Goal: Information Seeking & Learning: Learn about a topic

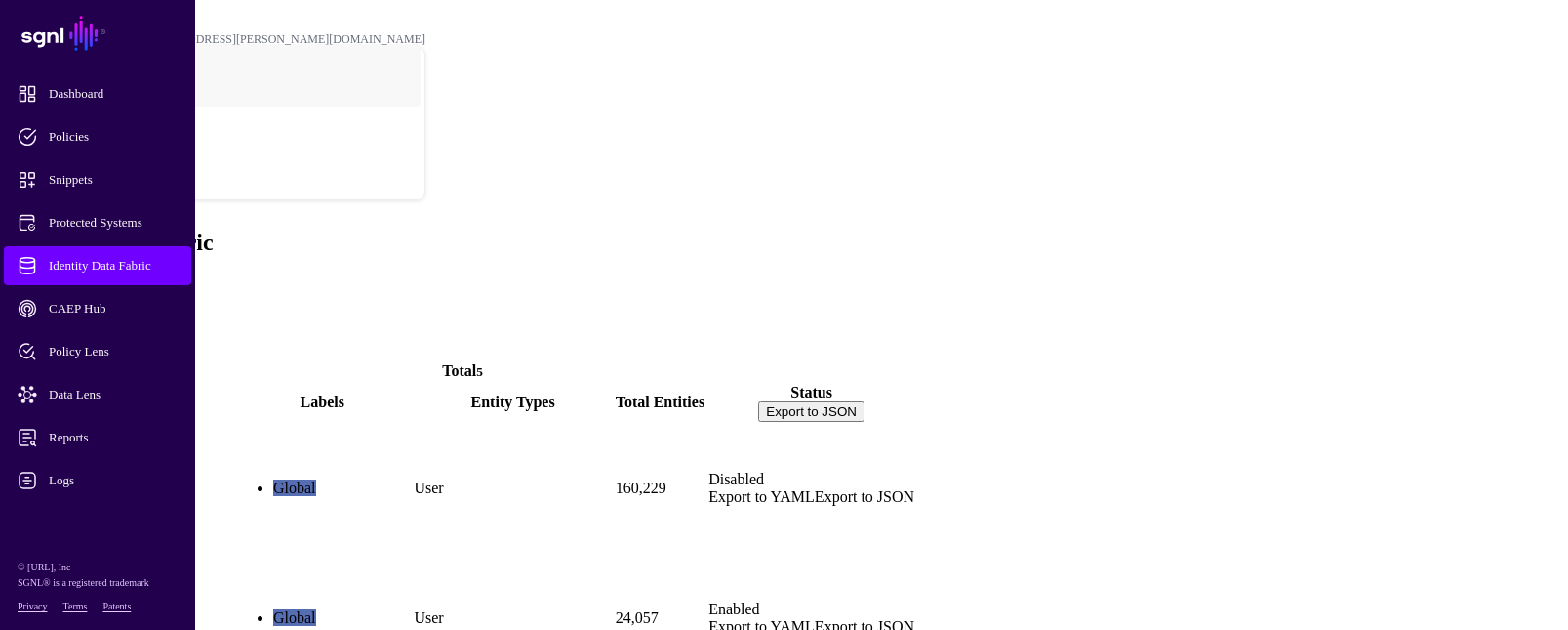
click at [117, 512] on link "ActiveDirectory" at bounding box center [64, 520] width 106 height 17
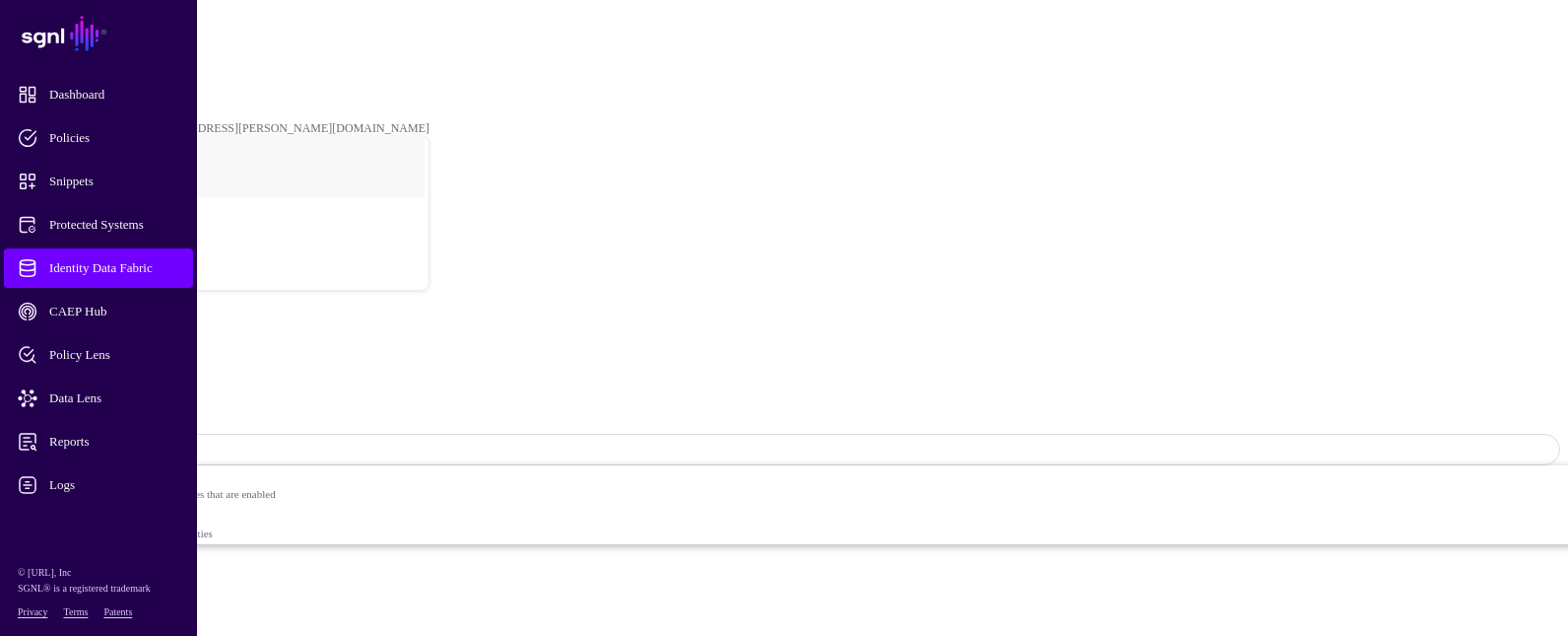
click at [131, 258] on span "Identity Data Fabric" at bounding box center [114, 268] width 193 height 20
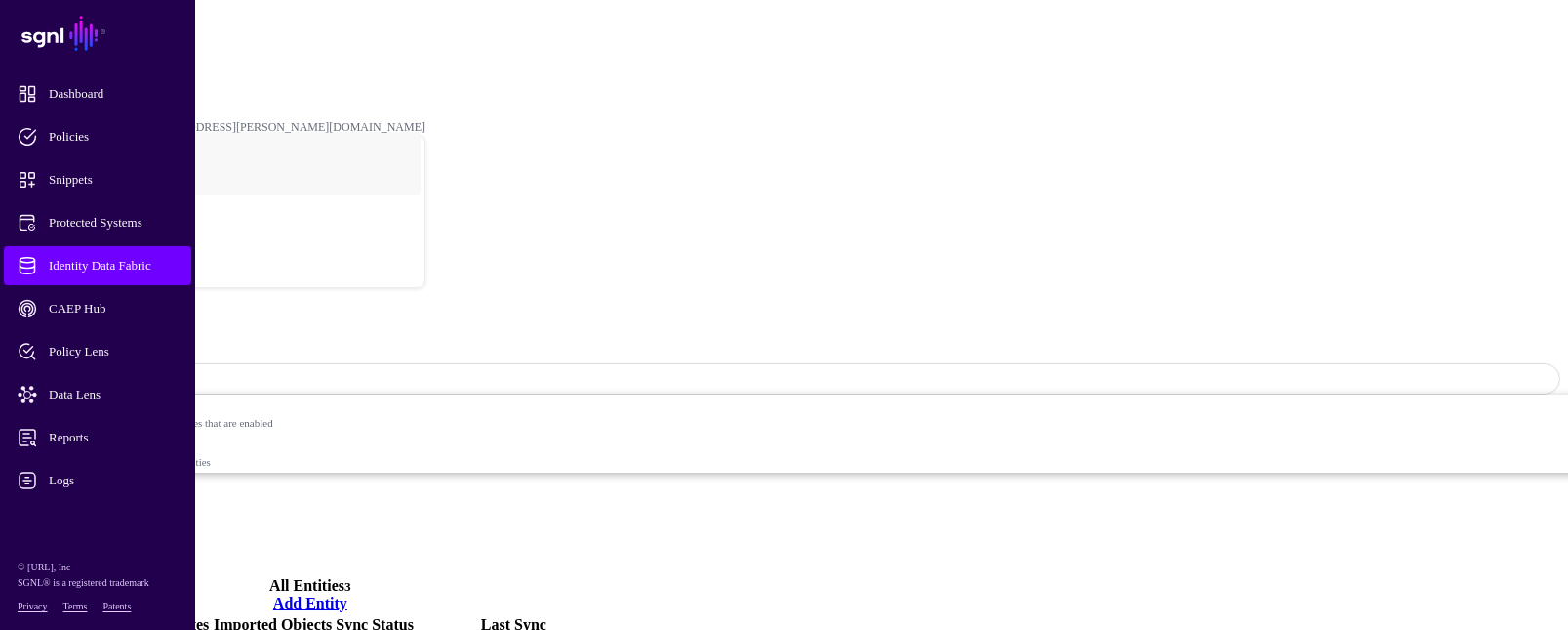
click at [97, 541] on link "Settings" at bounding box center [73, 548] width 51 height 17
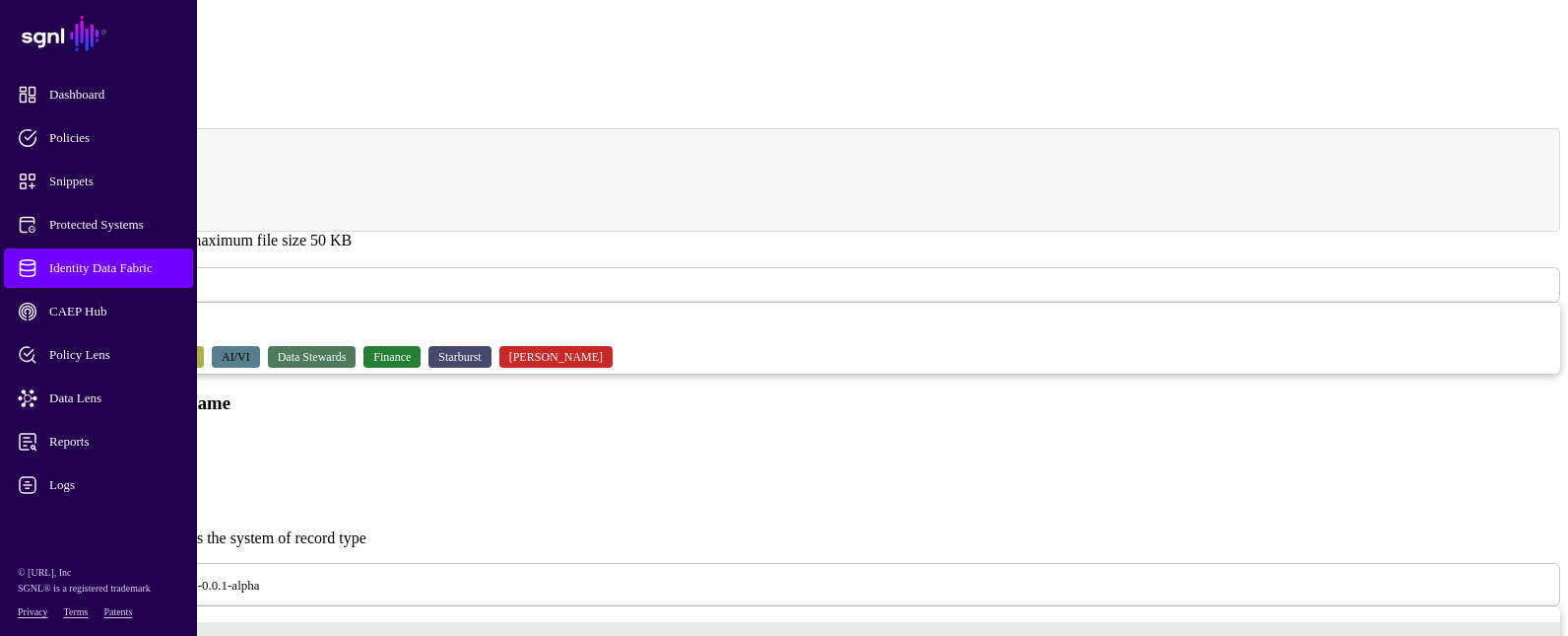
scroll to position [690, 0]
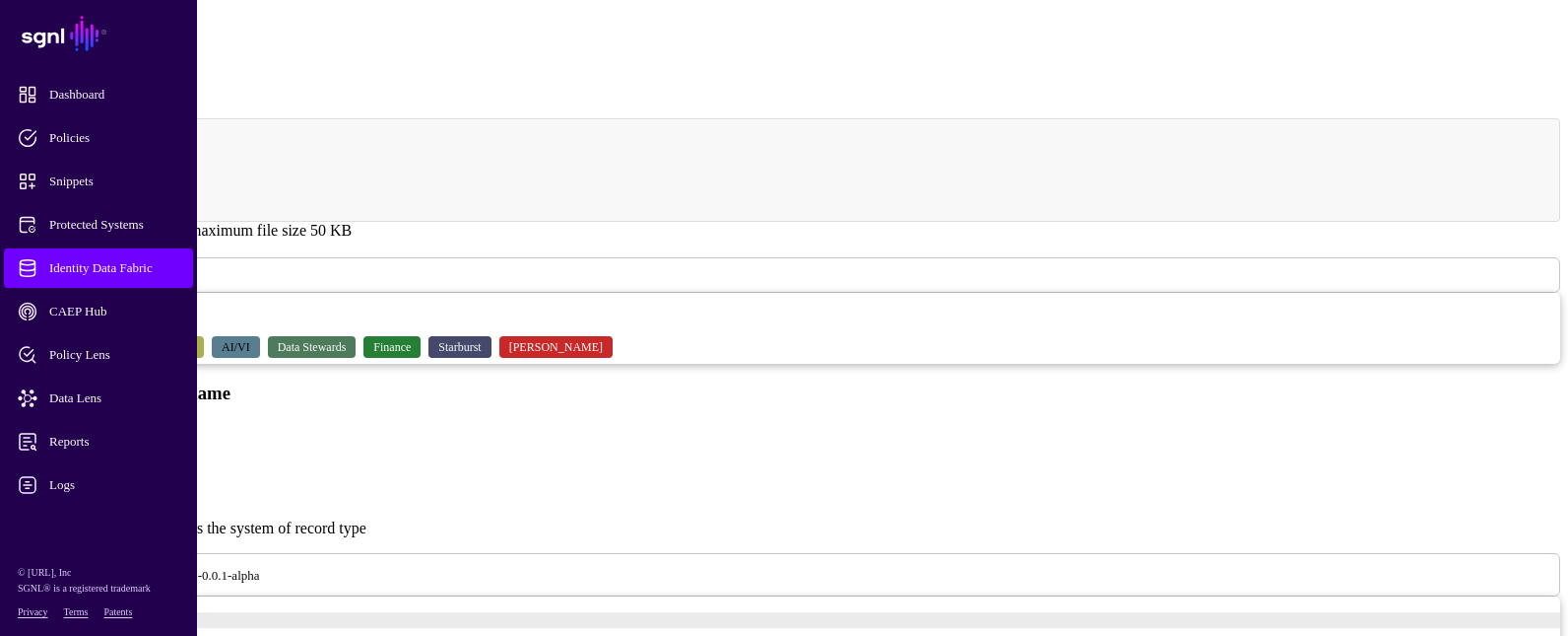
click at [148, 442] on input "*****" at bounding box center [77, 451] width 140 height 20
type input "**********"
click at [163, 262] on span "Identity Data Fabric" at bounding box center [114, 268] width 193 height 20
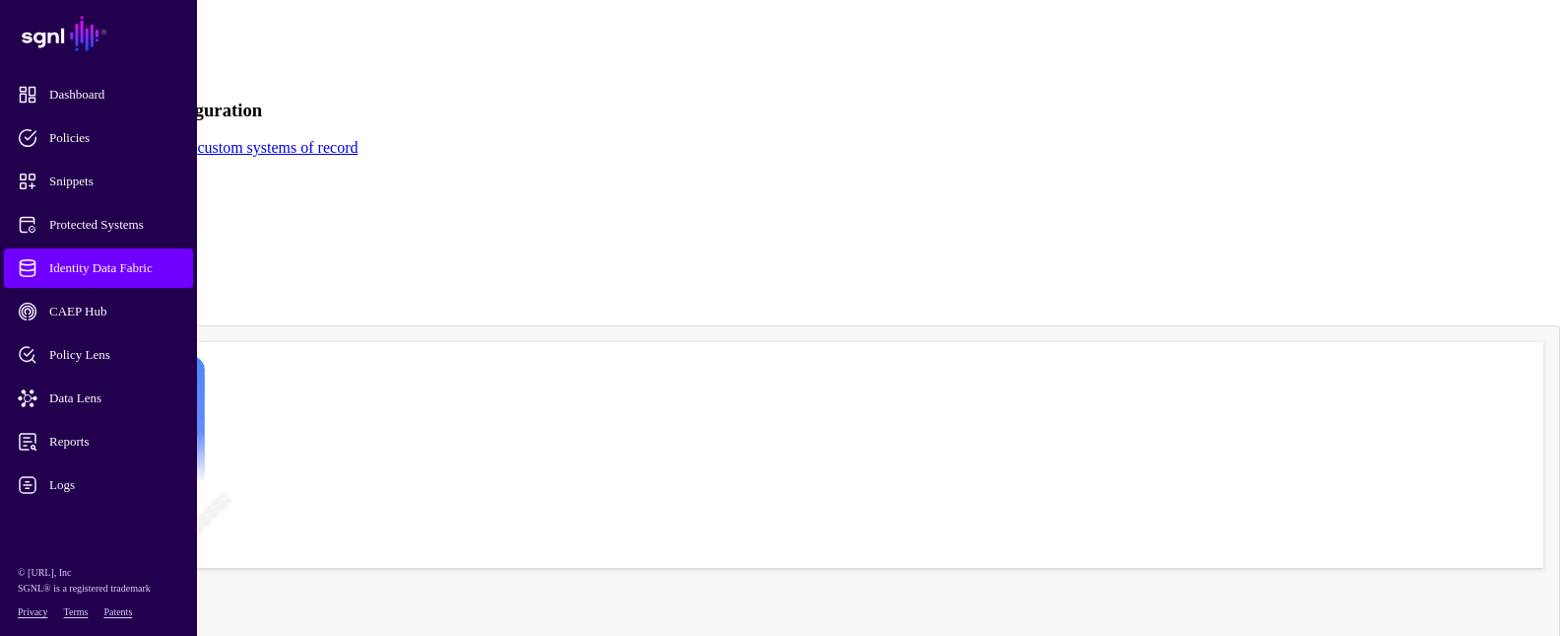
scroll to position [789, 0]
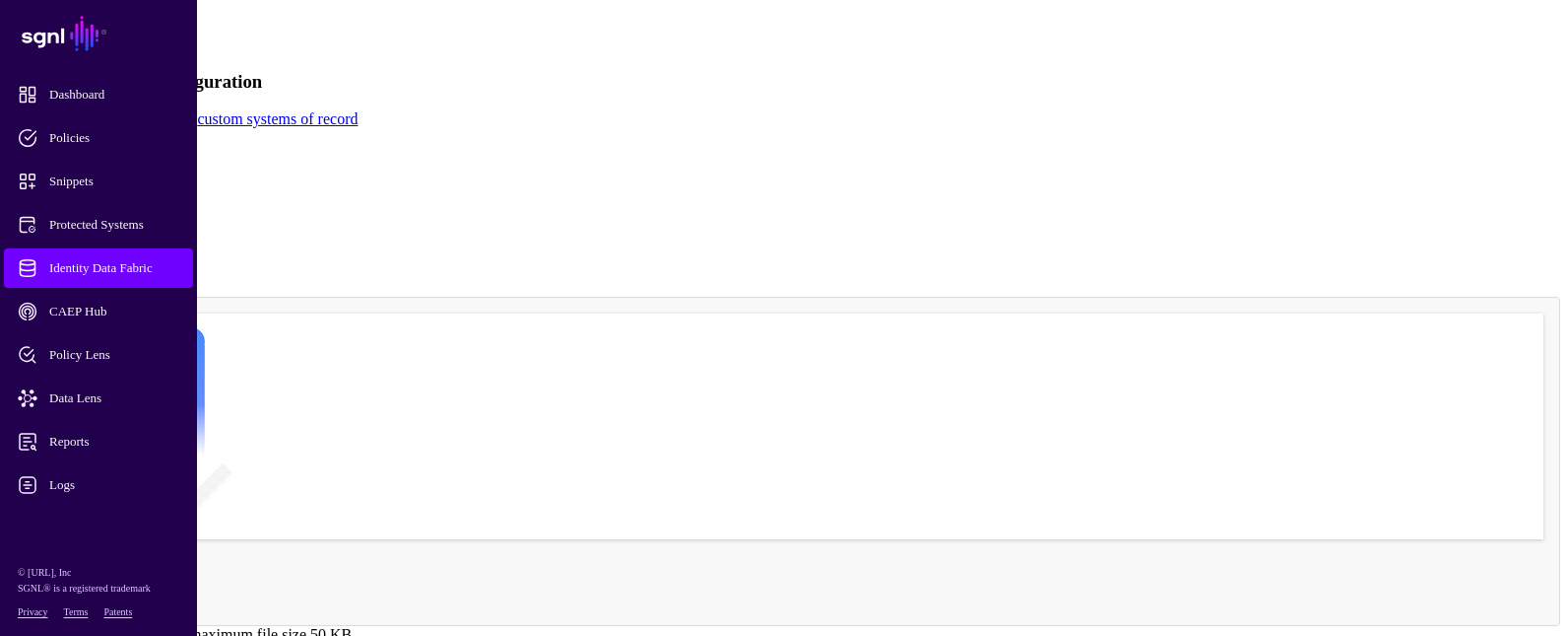
click at [159, 265] on span "Identity Data Fabric" at bounding box center [114, 268] width 193 height 20
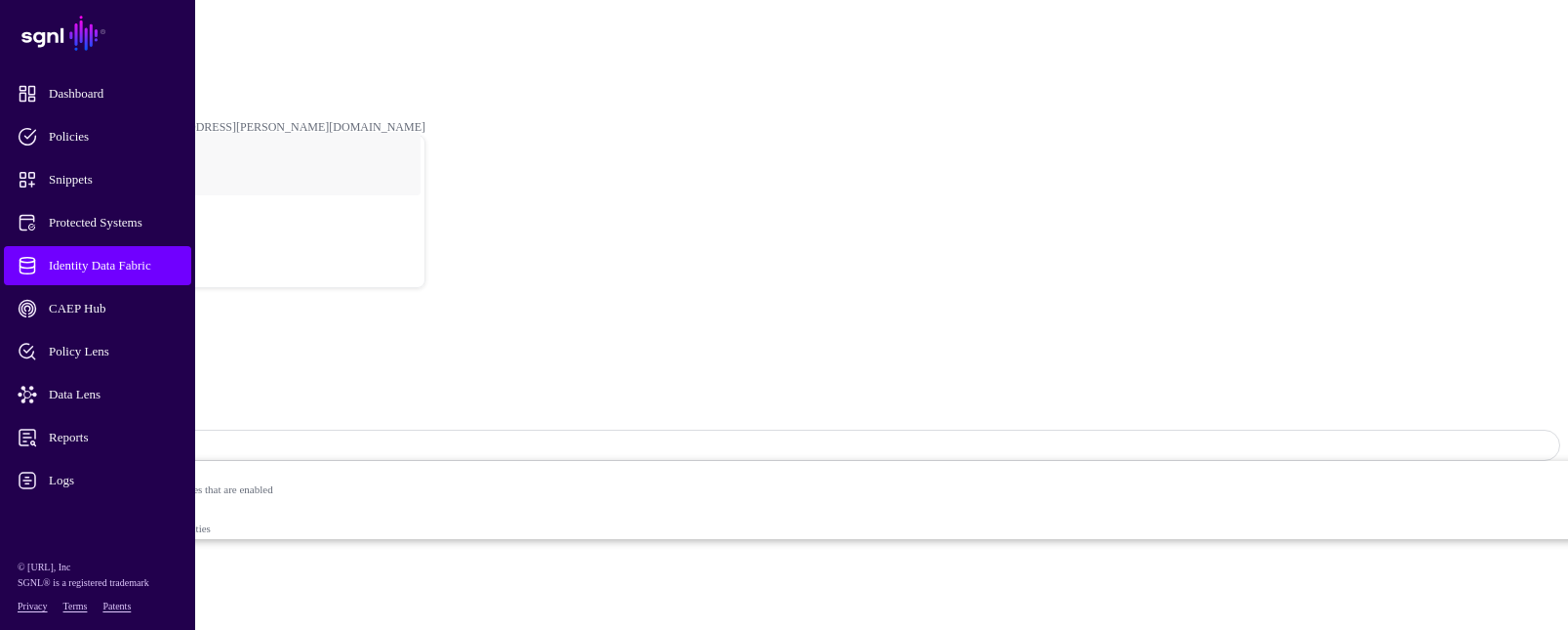
click at [51, 472] on span "Logs" at bounding box center [113, 481] width 192 height 20
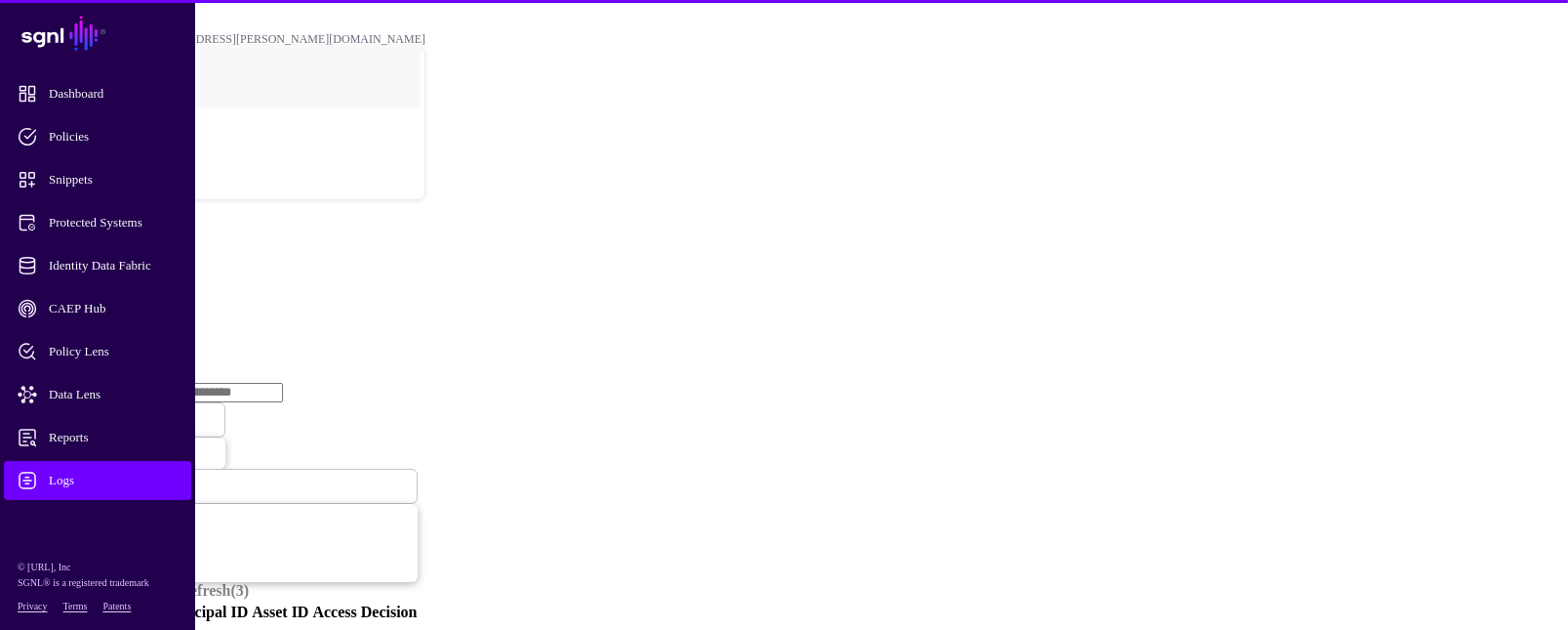
click at [156, 293] on link "Ingestion Service" at bounding box center [101, 301] width 109 height 17
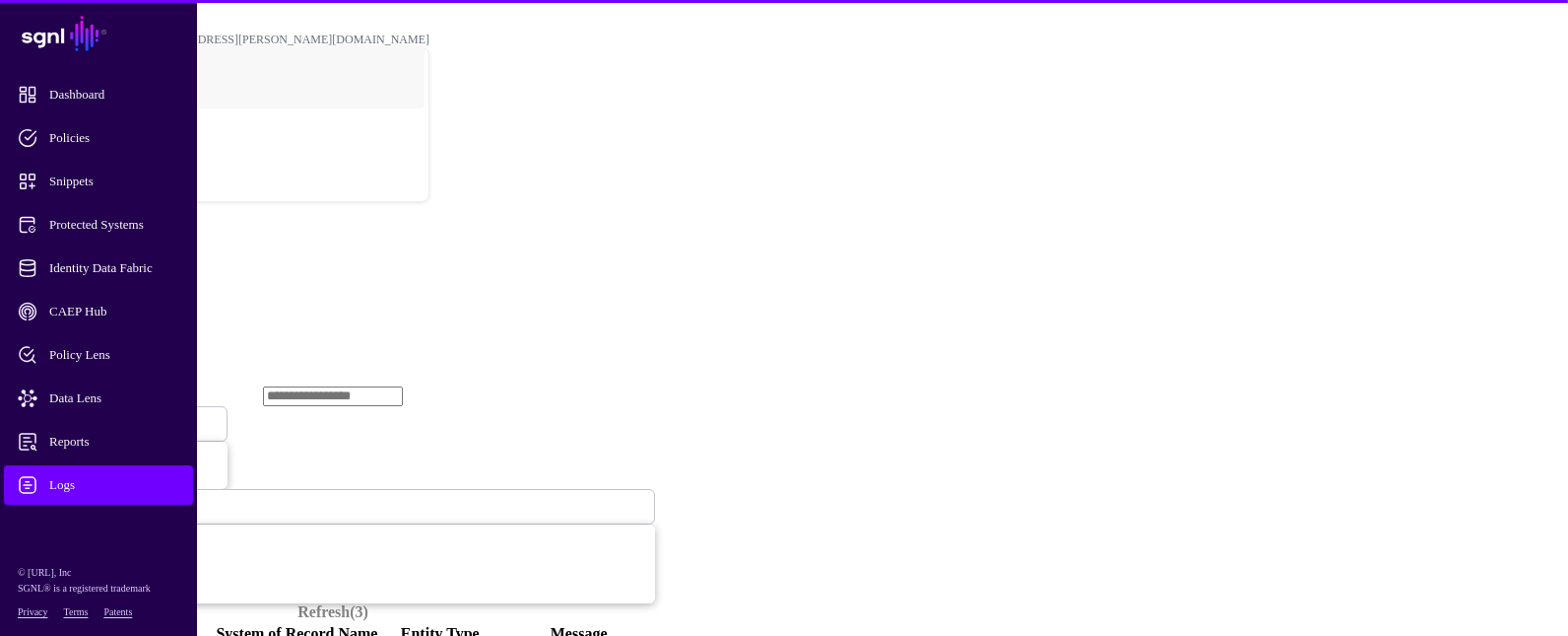
click at [110, 417] on span "Ingestion Started" at bounding box center [66, 424] width 86 height 15
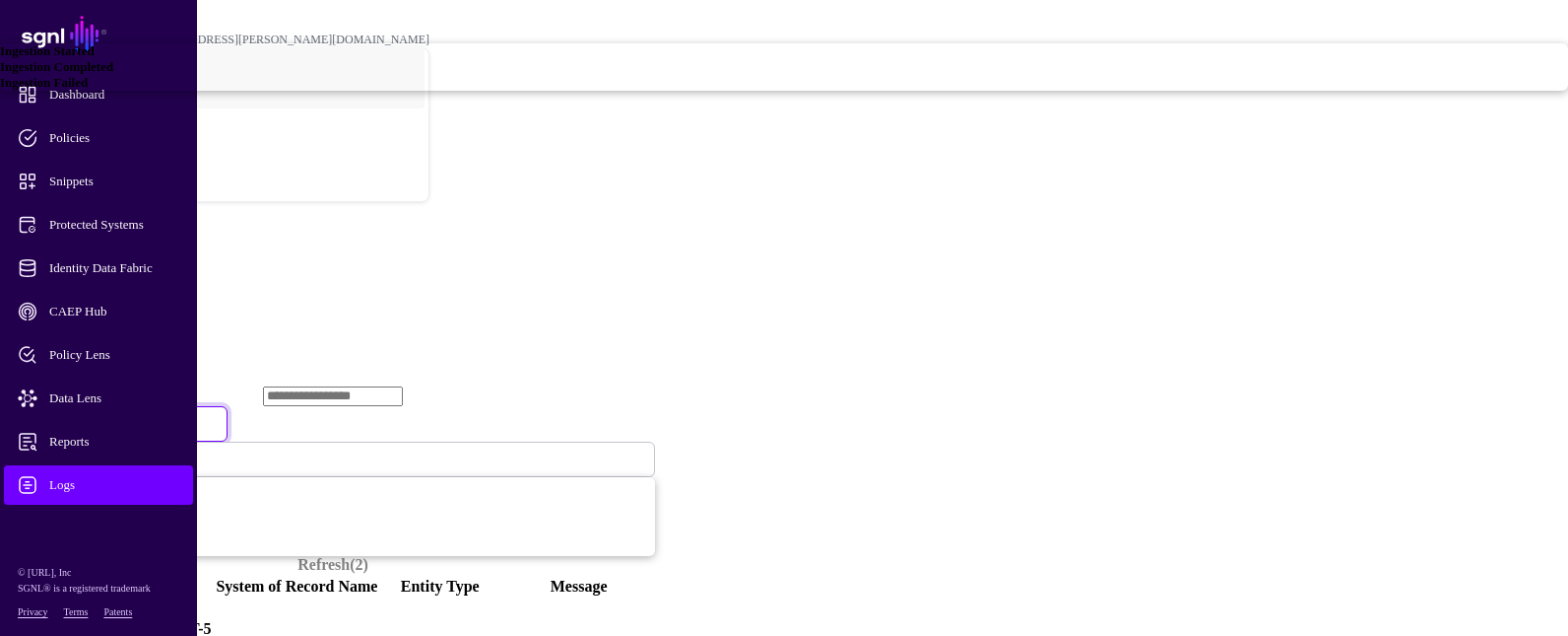
click at [87, 89] on span "Ingestion Failed" at bounding box center [44, 81] width 87 height 15
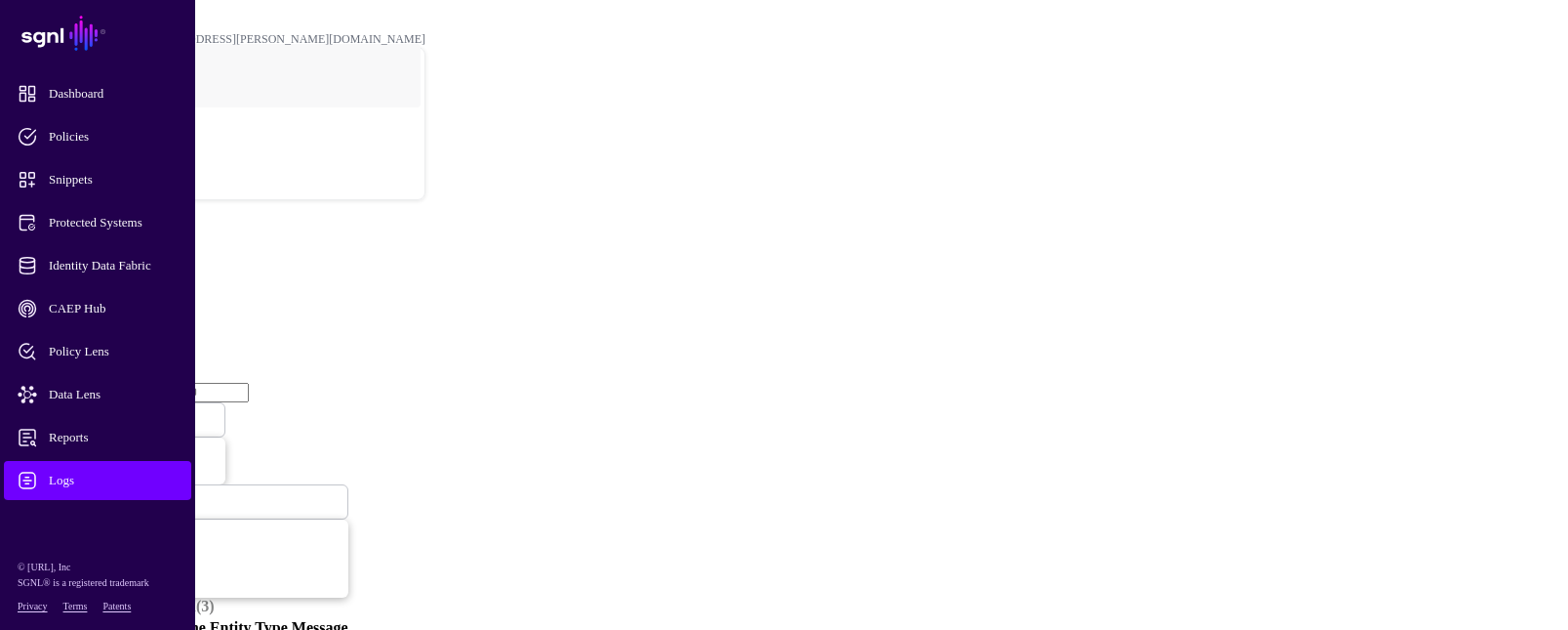
click at [105, 413] on span "Ingestion Failed" at bounding box center [64, 420] width 82 height 15
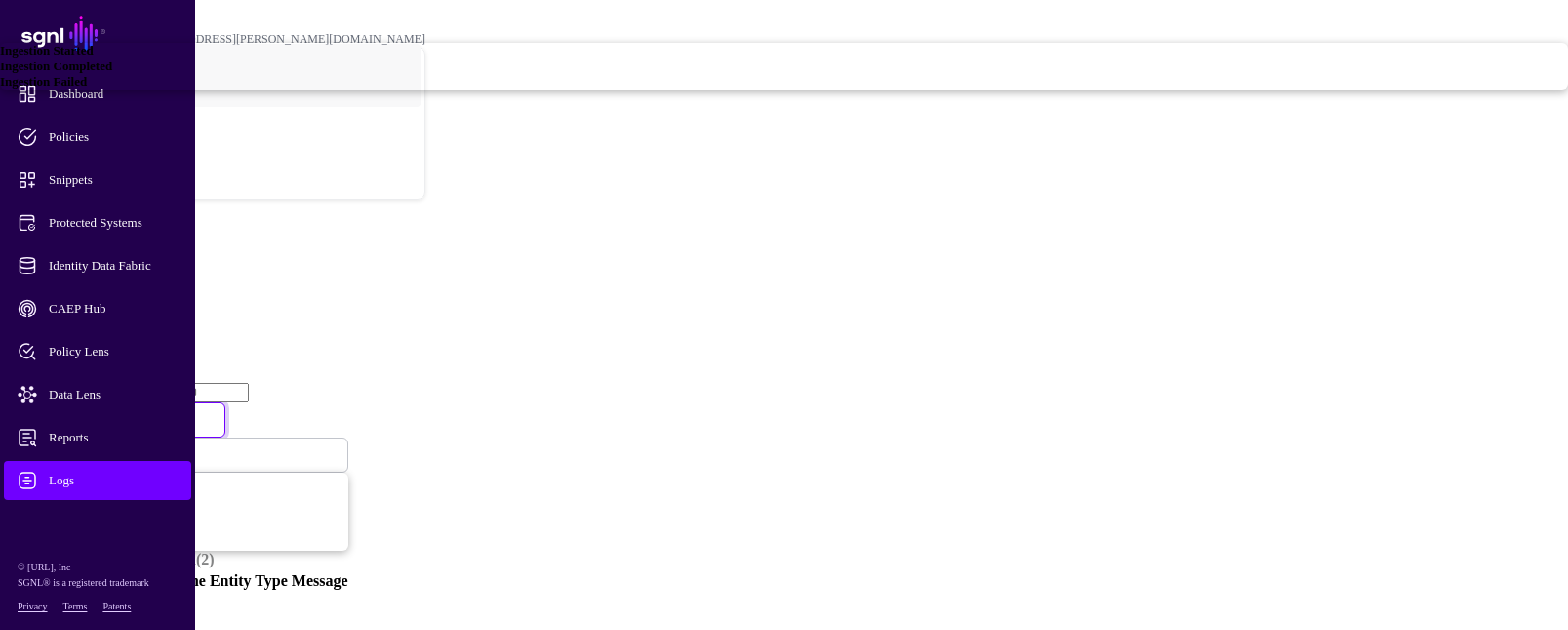
click at [601, 74] on link "Ingestion Completed" at bounding box center [784, 67] width 1568 height 16
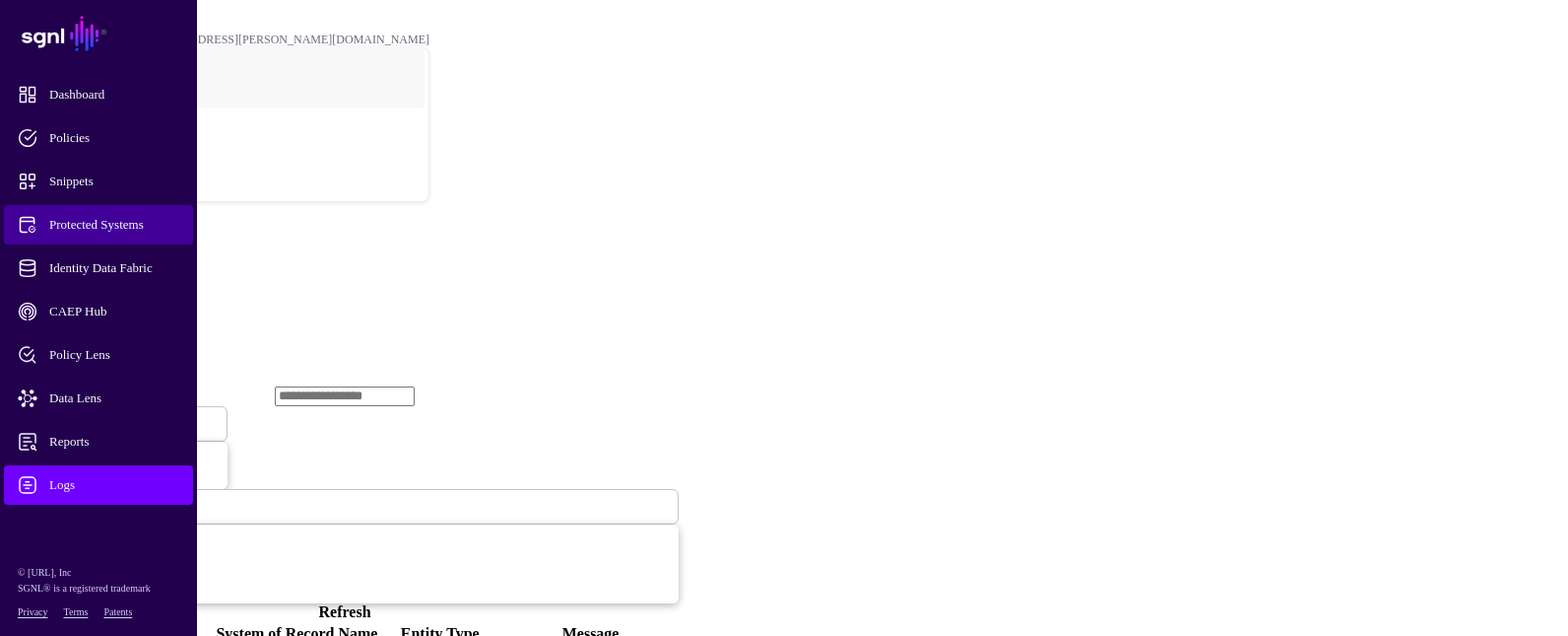
click at [130, 214] on link "Protected Systems" at bounding box center [98, 225] width 189 height 40
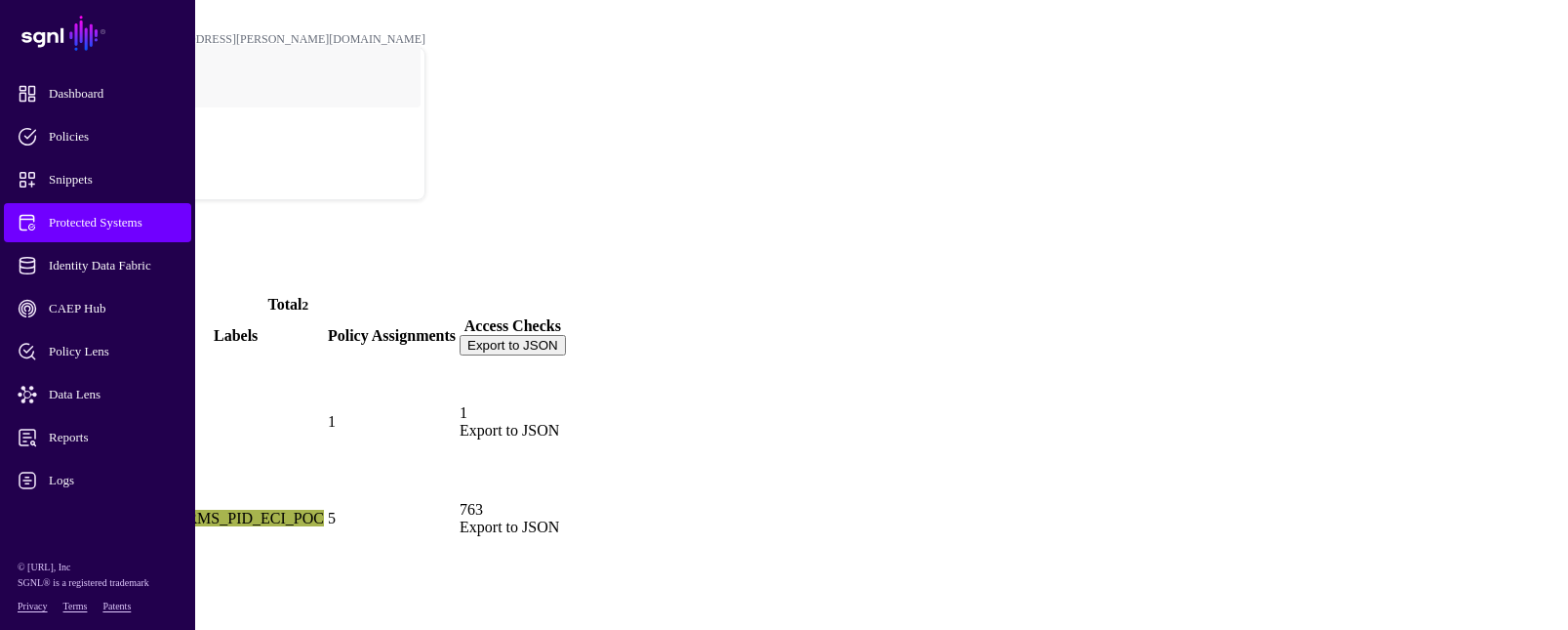
click at [143, 509] on link "Trino" at bounding box center [79, 517] width 129 height 17
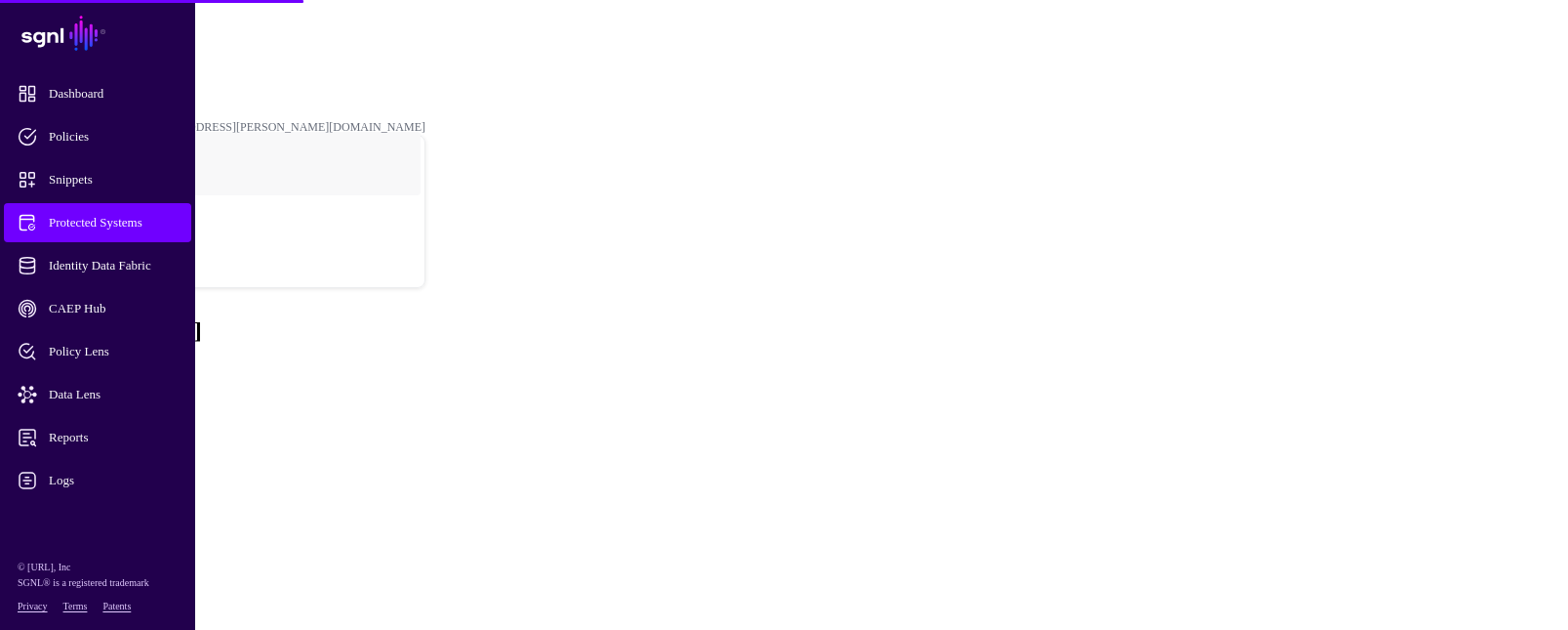
click at [97, 485] on link "Settings" at bounding box center [73, 492] width 51 height 17
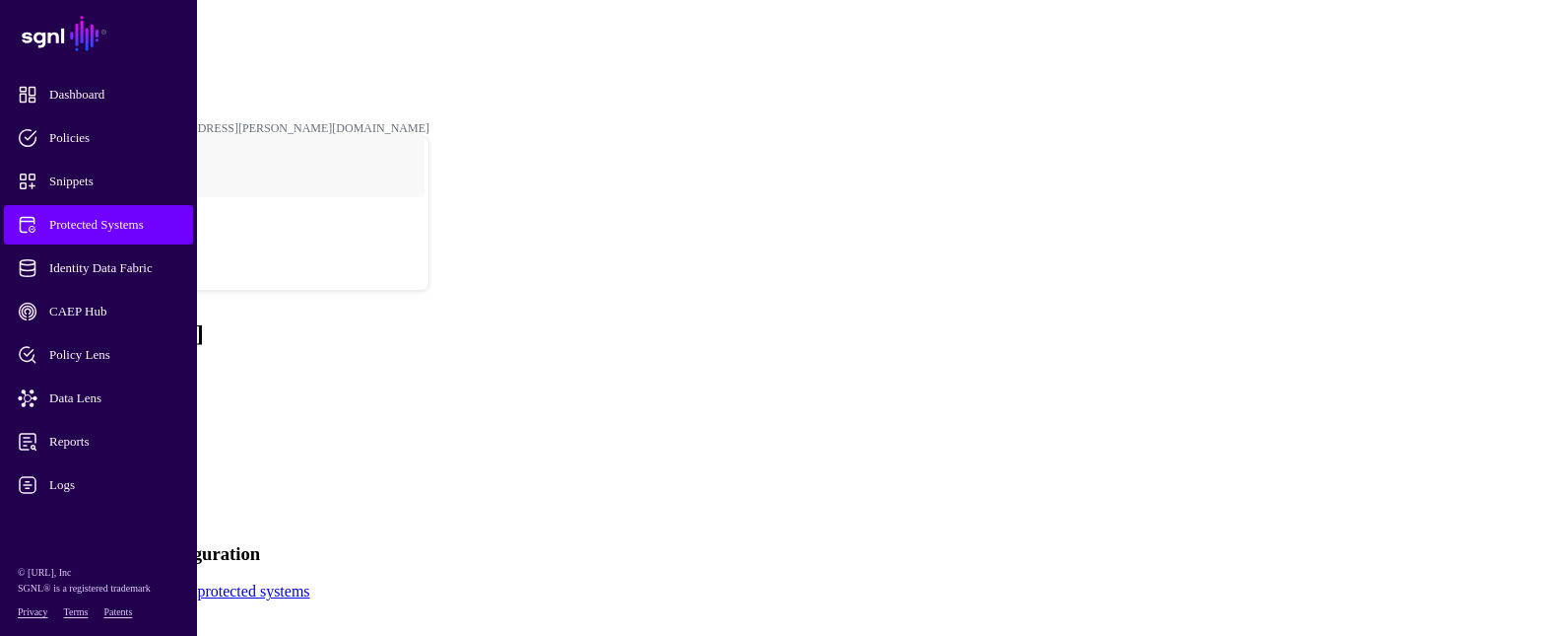
click at [97, 418] on link "Policies" at bounding box center [72, 426] width 51 height 17
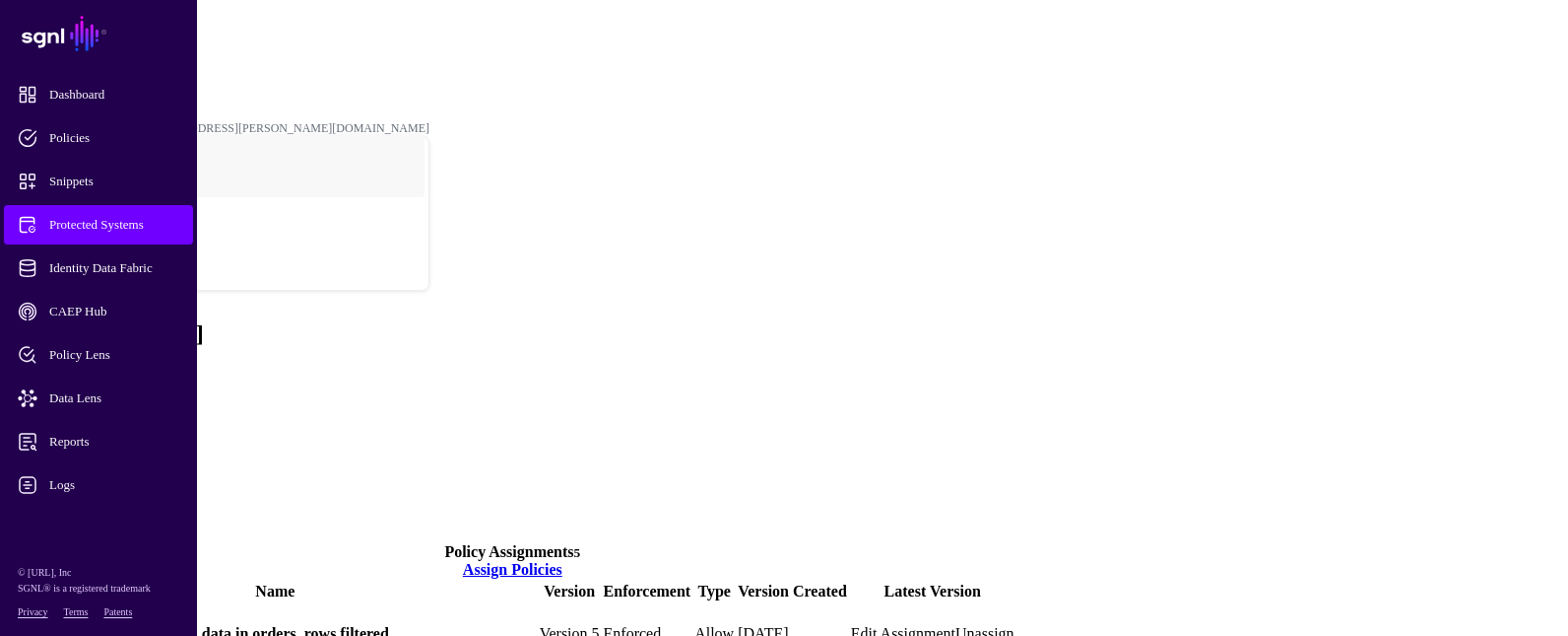
click at [141, 436] on link "Authentication" at bounding box center [94, 444] width 93 height 17
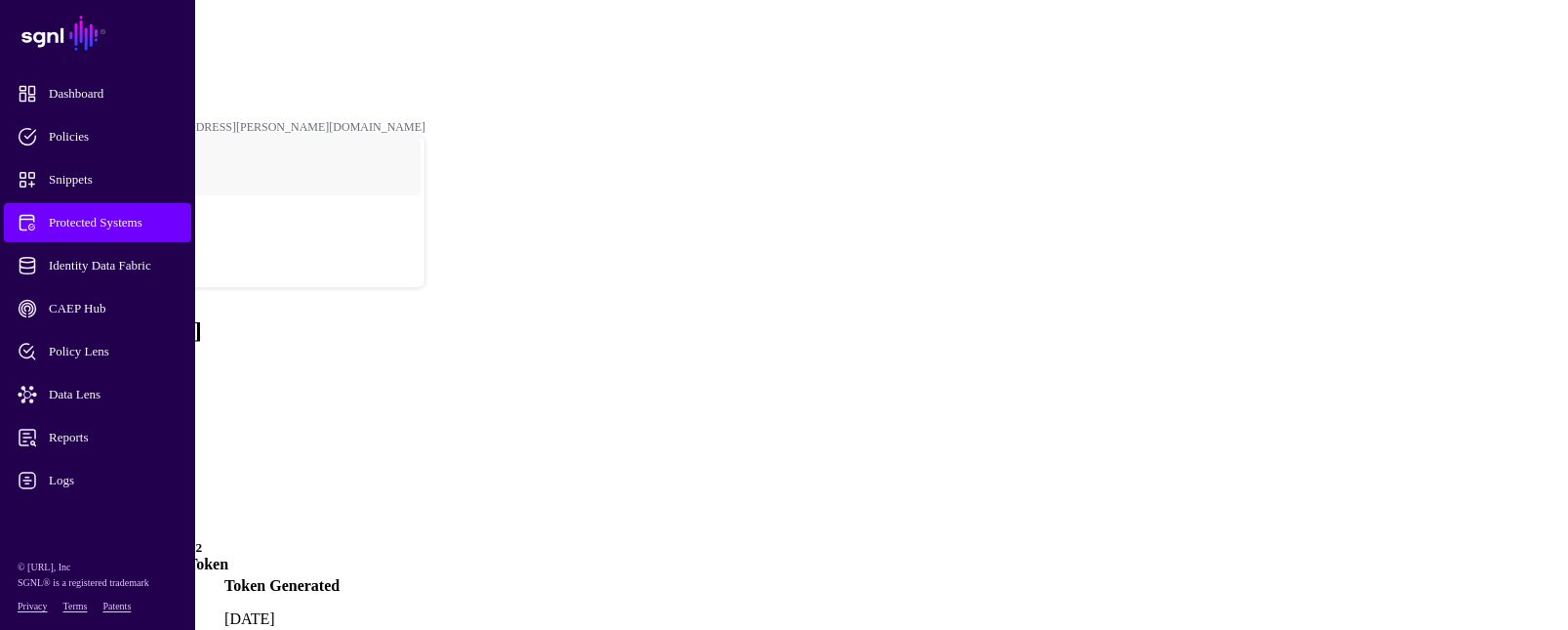
click at [158, 449] on link "Decision Reasons" at bounding box center [102, 457] width 111 height 17
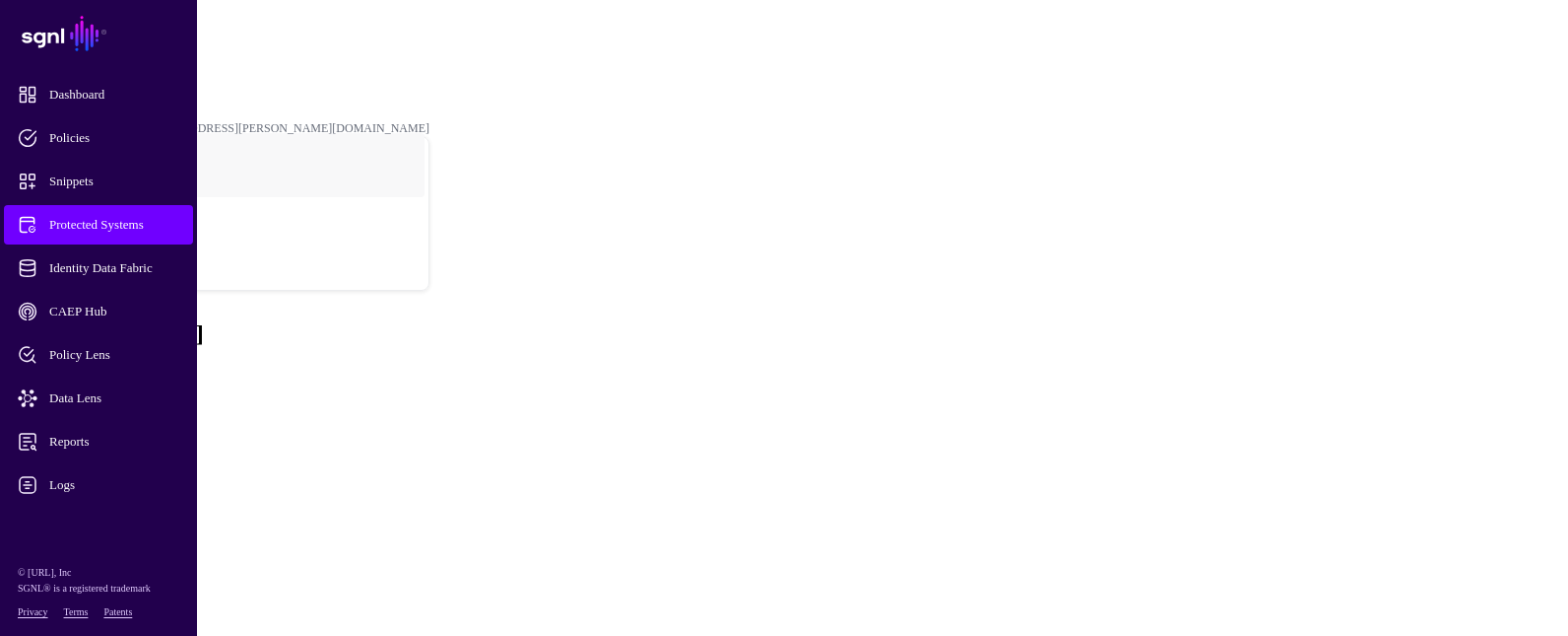
click at [119, 471] on link "Transforms" at bounding box center [83, 479] width 72 height 17
click at [98, 489] on link "Settings" at bounding box center [73, 497] width 52 height 17
click at [96, 507] on link "Actions" at bounding box center [72, 515] width 50 height 17
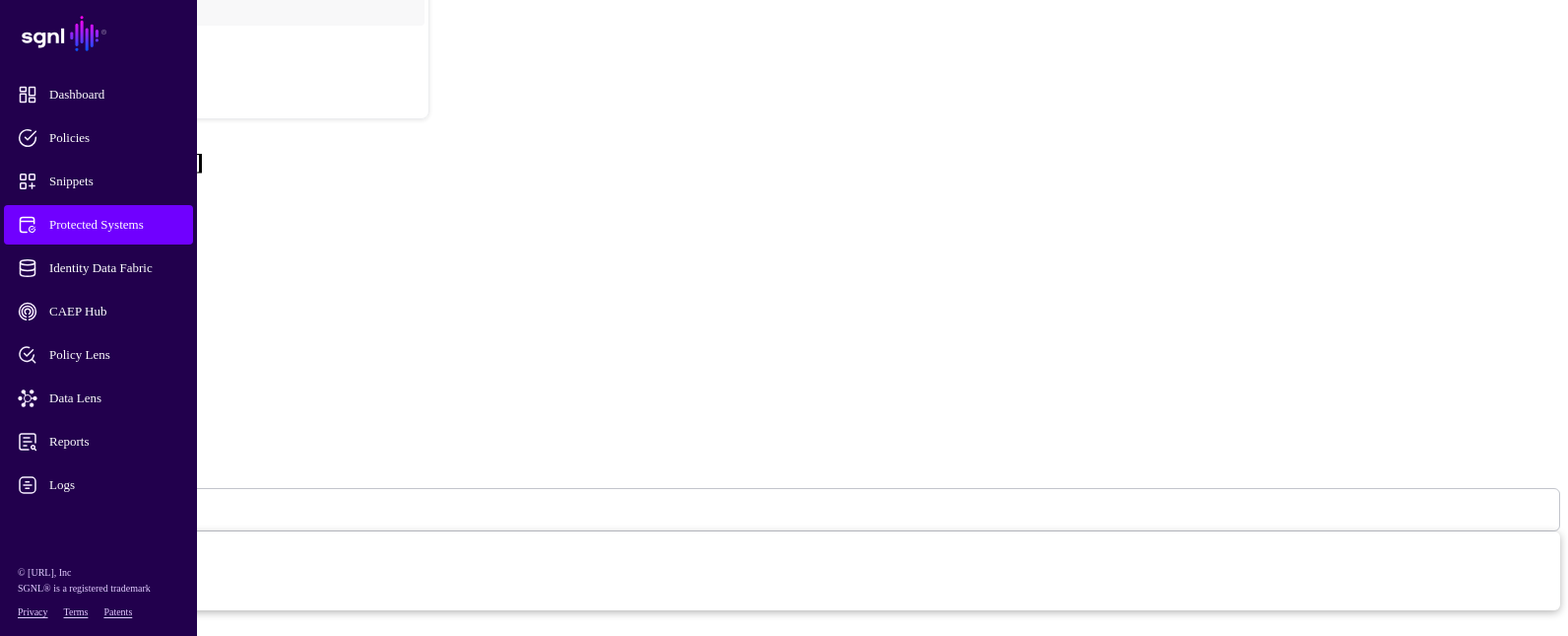
click at [98, 318] on link "Settings" at bounding box center [73, 325] width 52 height 17
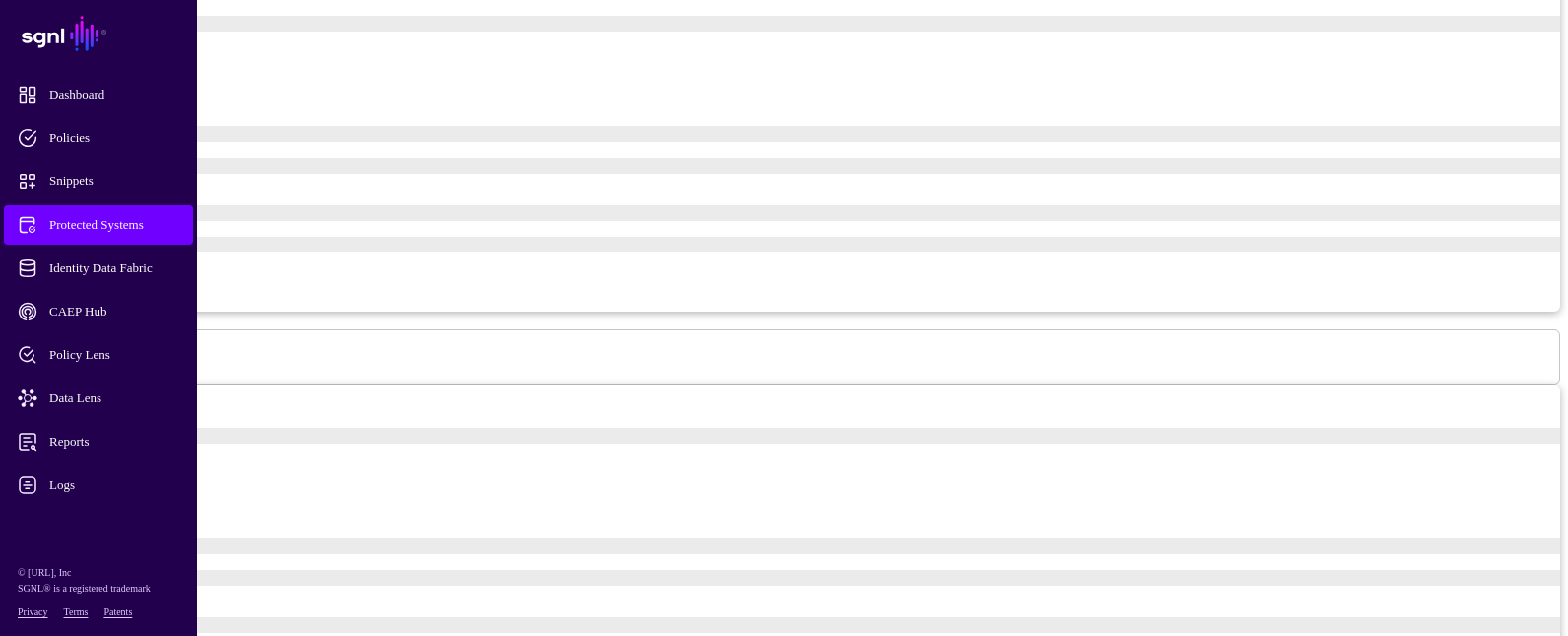
scroll to position [2347, 0]
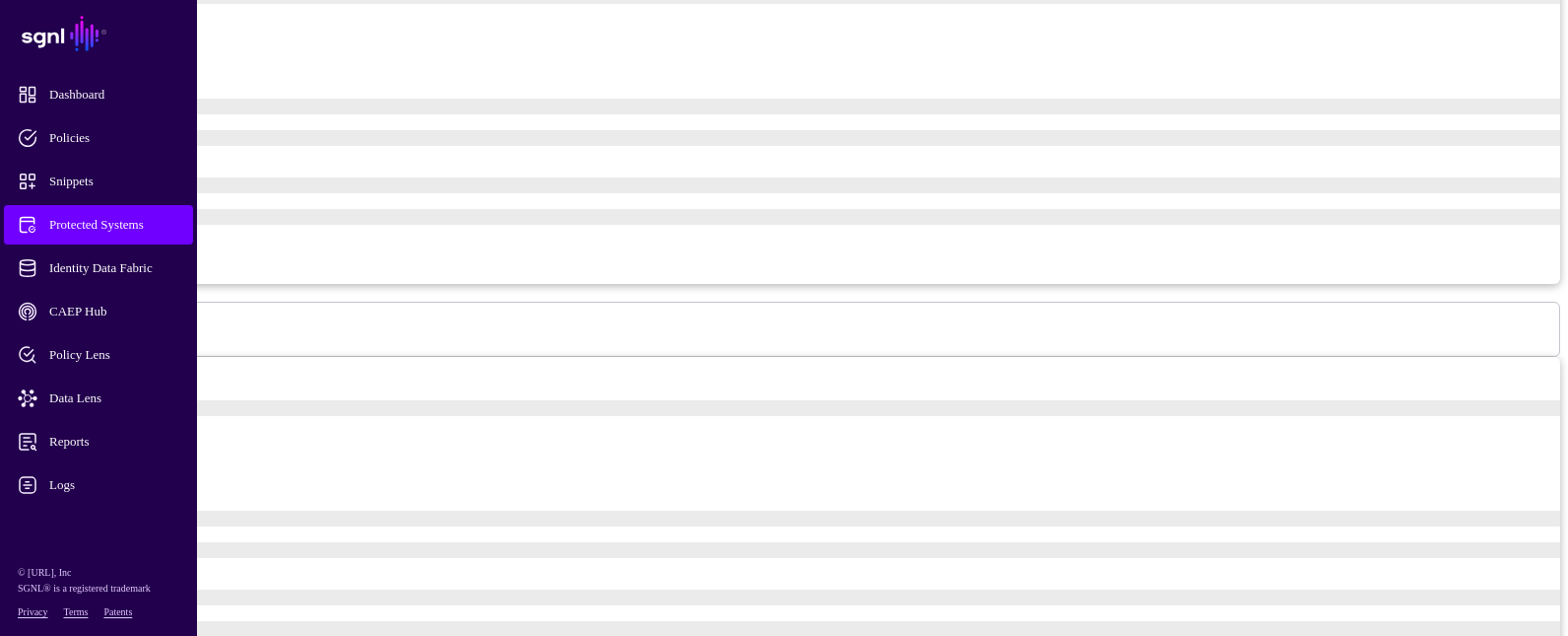
click at [101, 223] on span "Protected Systems" at bounding box center [114, 225] width 193 height 20
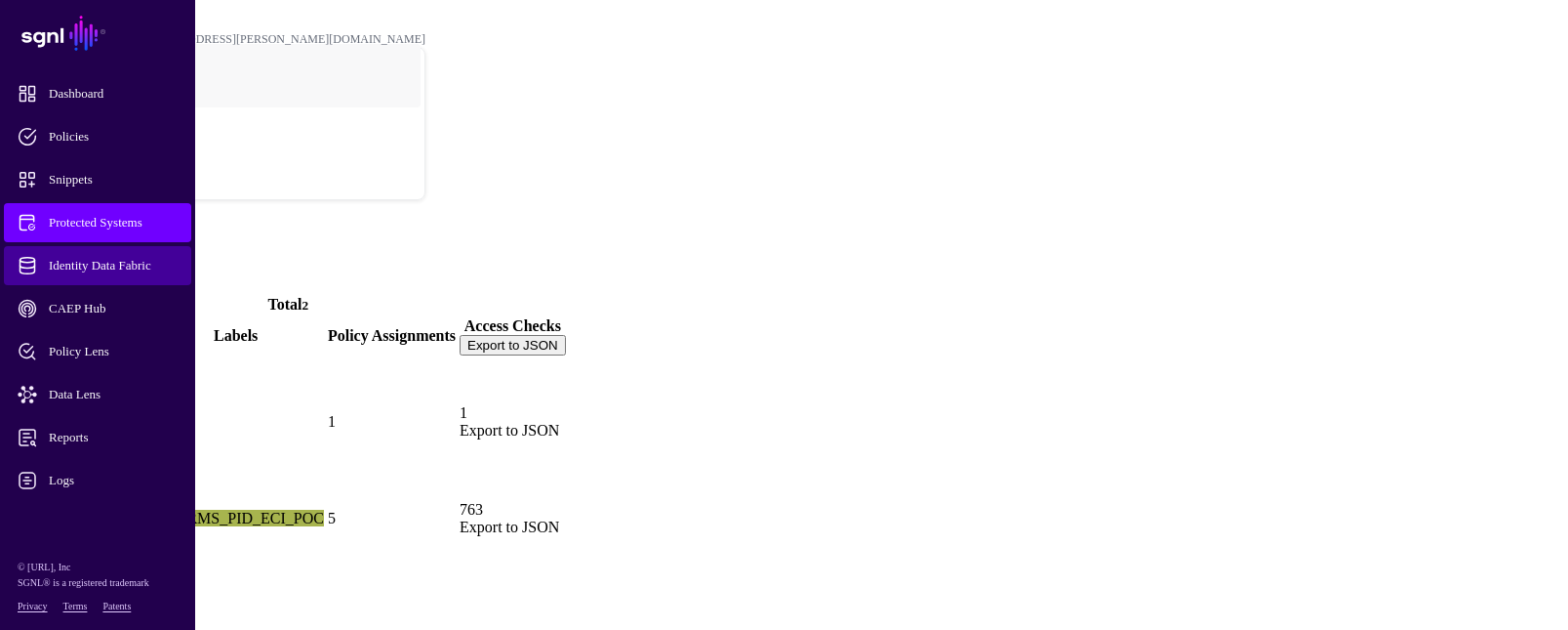
click at [125, 264] on span "Identity Data Fabric" at bounding box center [113, 265] width 192 height 20
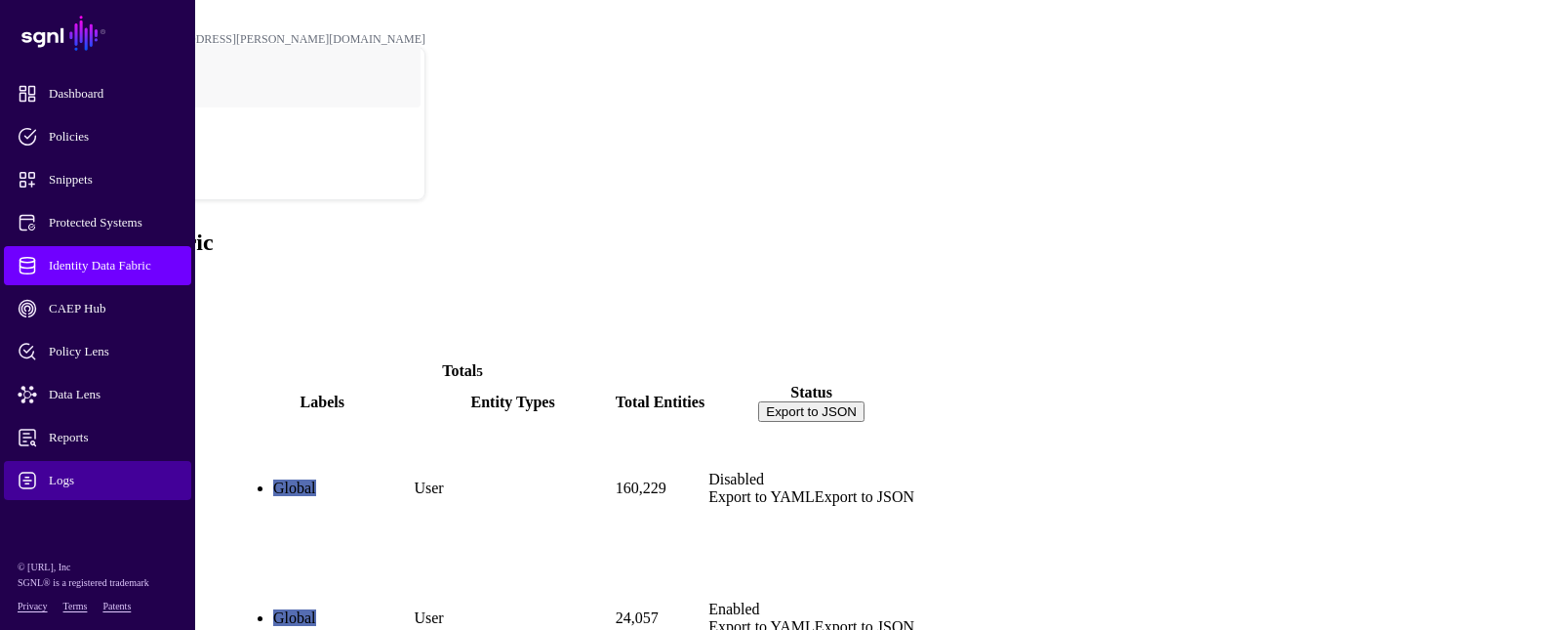
click at [89, 479] on span "Logs" at bounding box center [113, 481] width 192 height 20
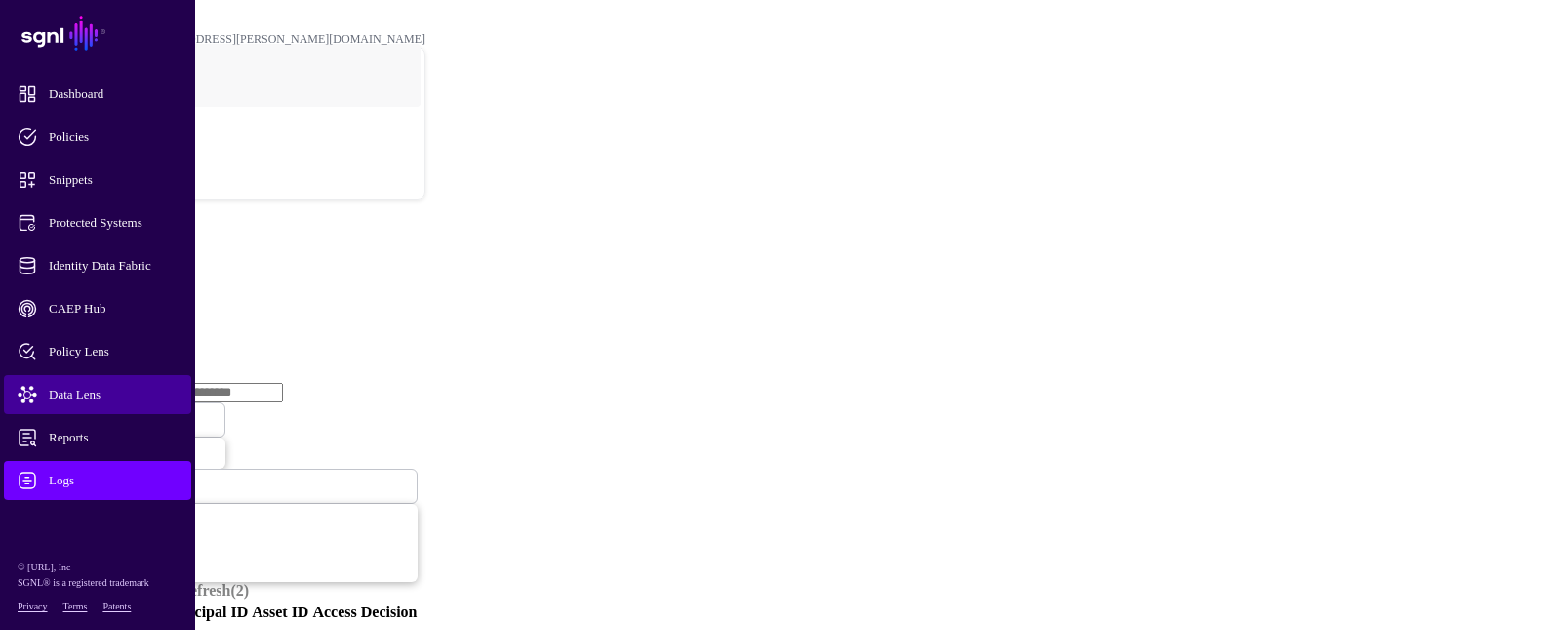
click at [100, 386] on span "Data Lens" at bounding box center [113, 394] width 192 height 20
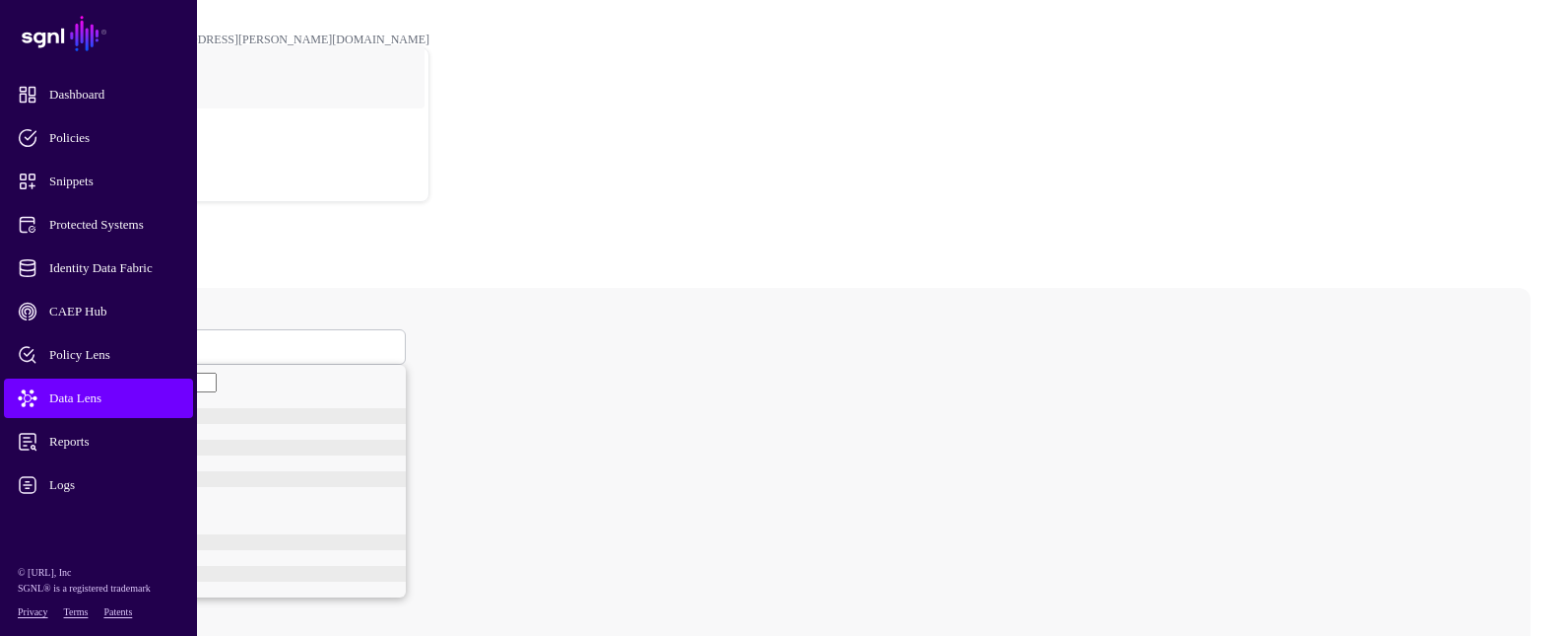
click at [85, 338] on span at bounding box center [79, 346] width 12 height 17
click at [365, 414] on div "User" at bounding box center [243, 422] width 325 height 16
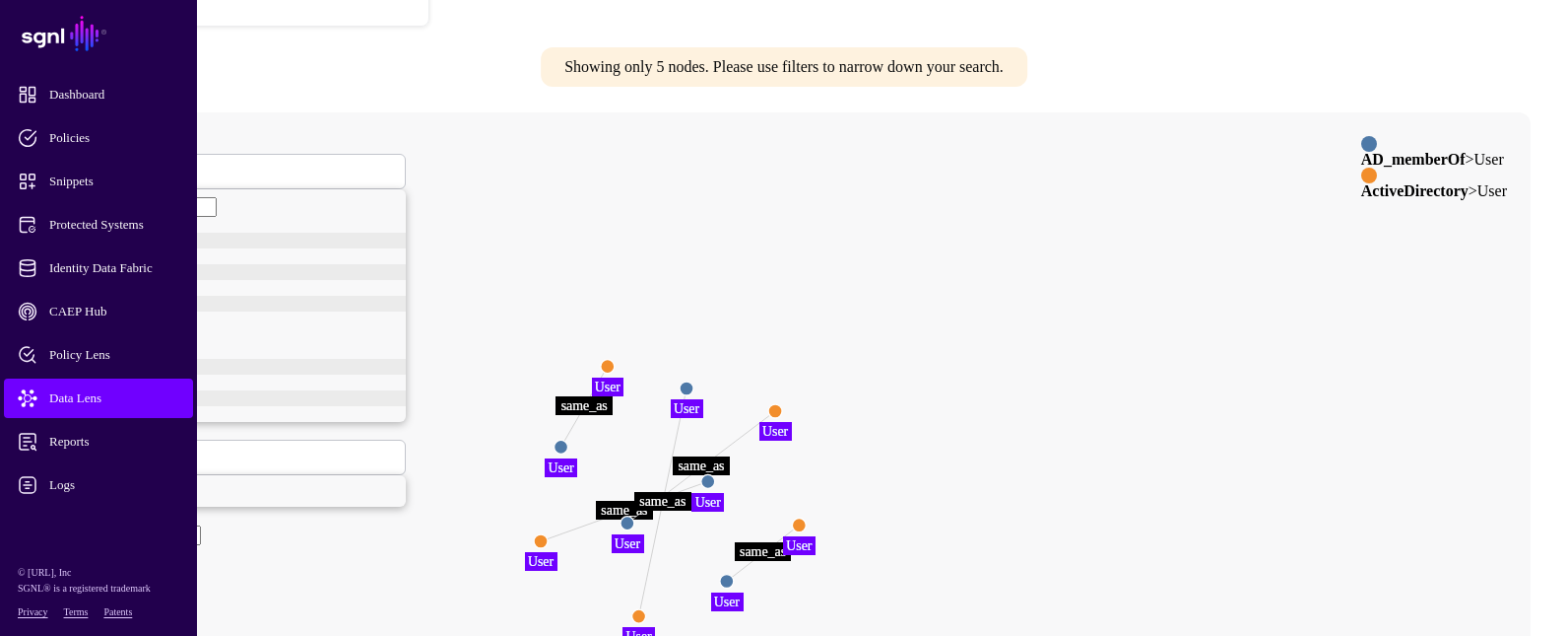
scroll to position [177, 0]
click at [715, 473] on circle at bounding box center [708, 480] width 14 height 14
click at [717, 473] on circle at bounding box center [710, 480] width 14 height 14
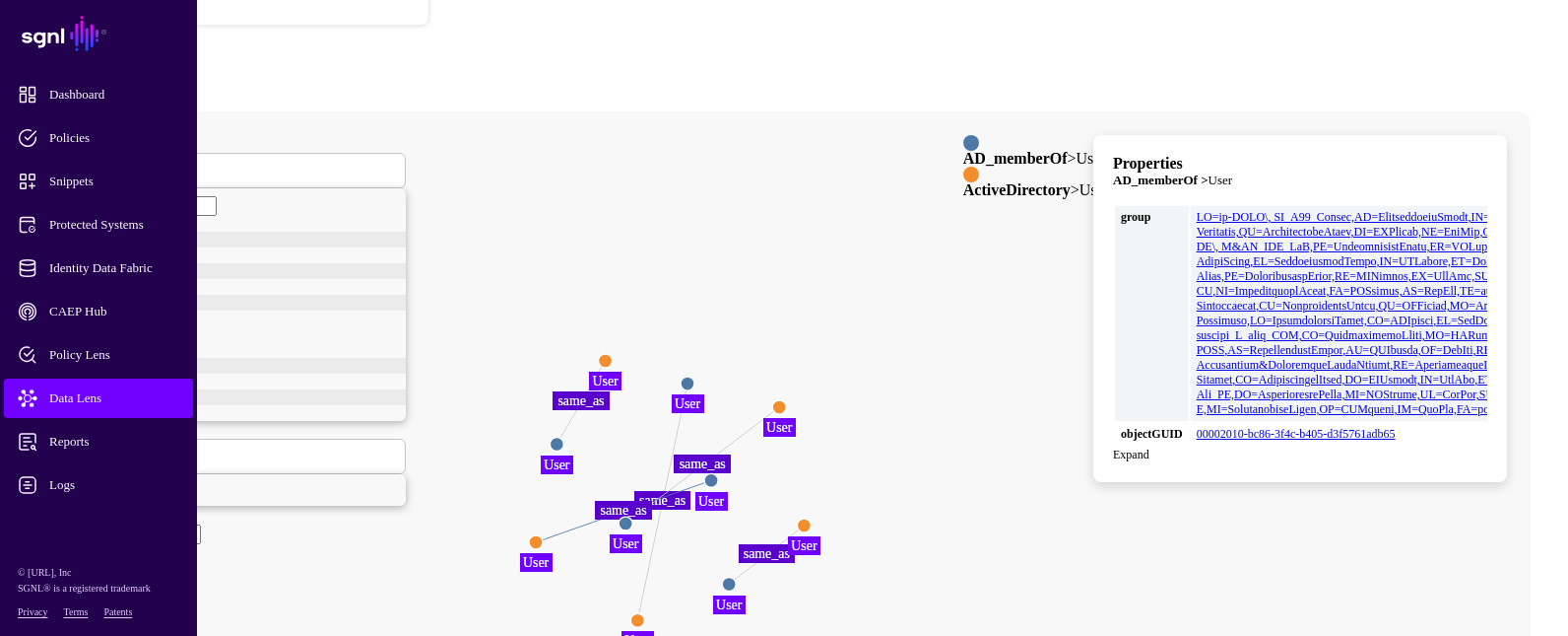
click at [543, 535] on circle at bounding box center [536, 542] width 14 height 14
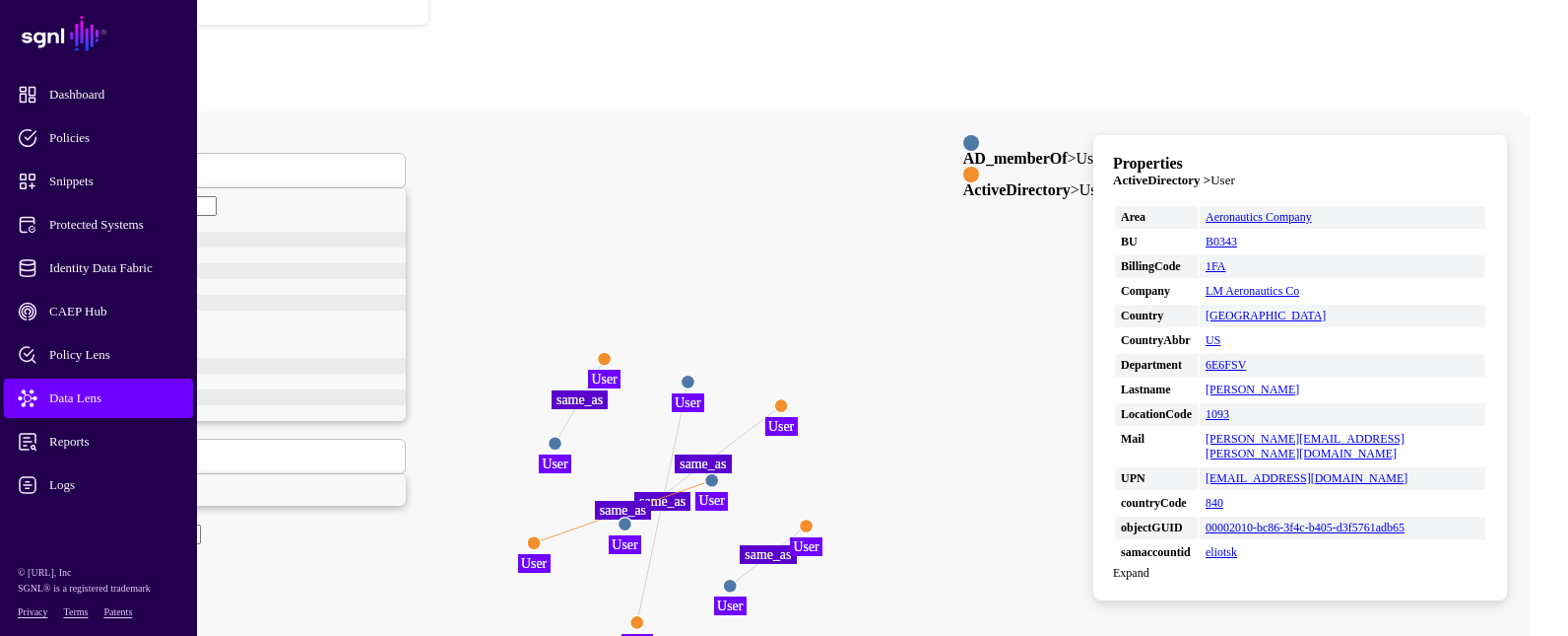
click at [813, 518] on circle at bounding box center [807, 525] width 14 height 14
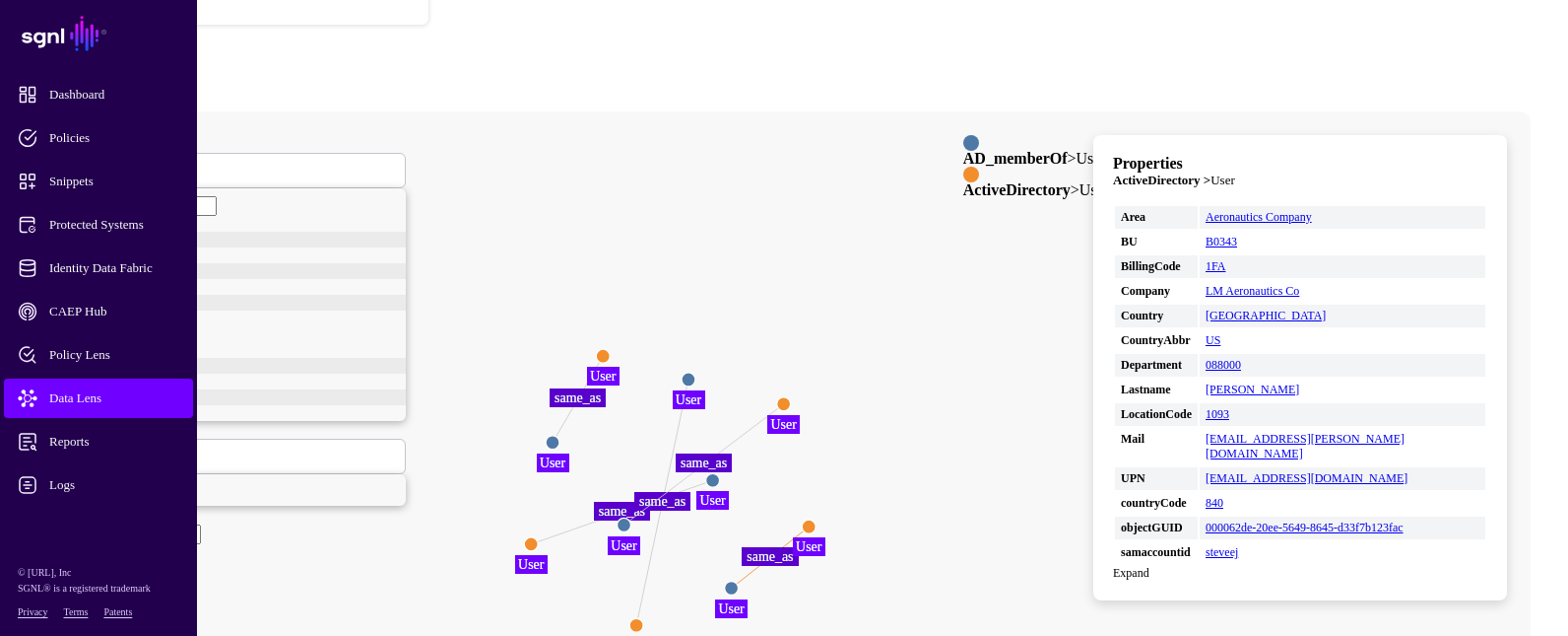
click at [644, 618] on circle at bounding box center [637, 625] width 14 height 14
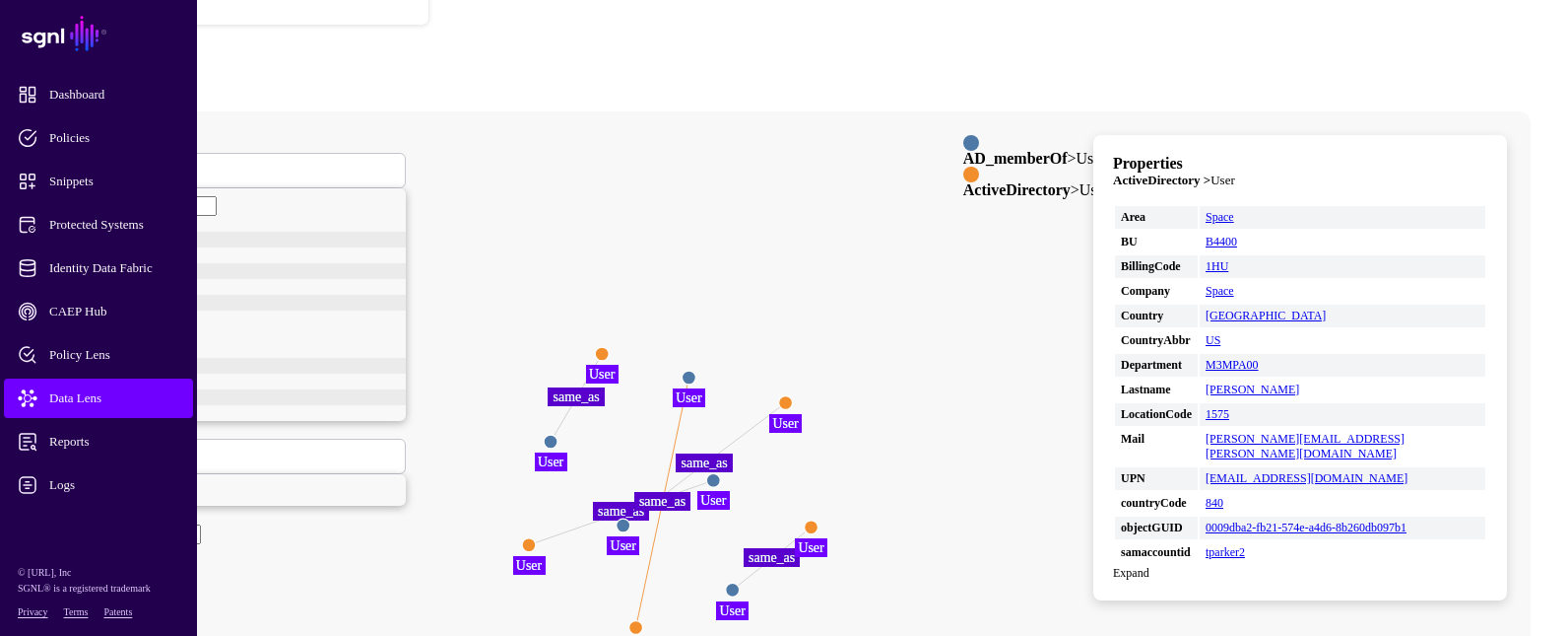
click at [793, 395] on circle at bounding box center [786, 402] width 14 height 14
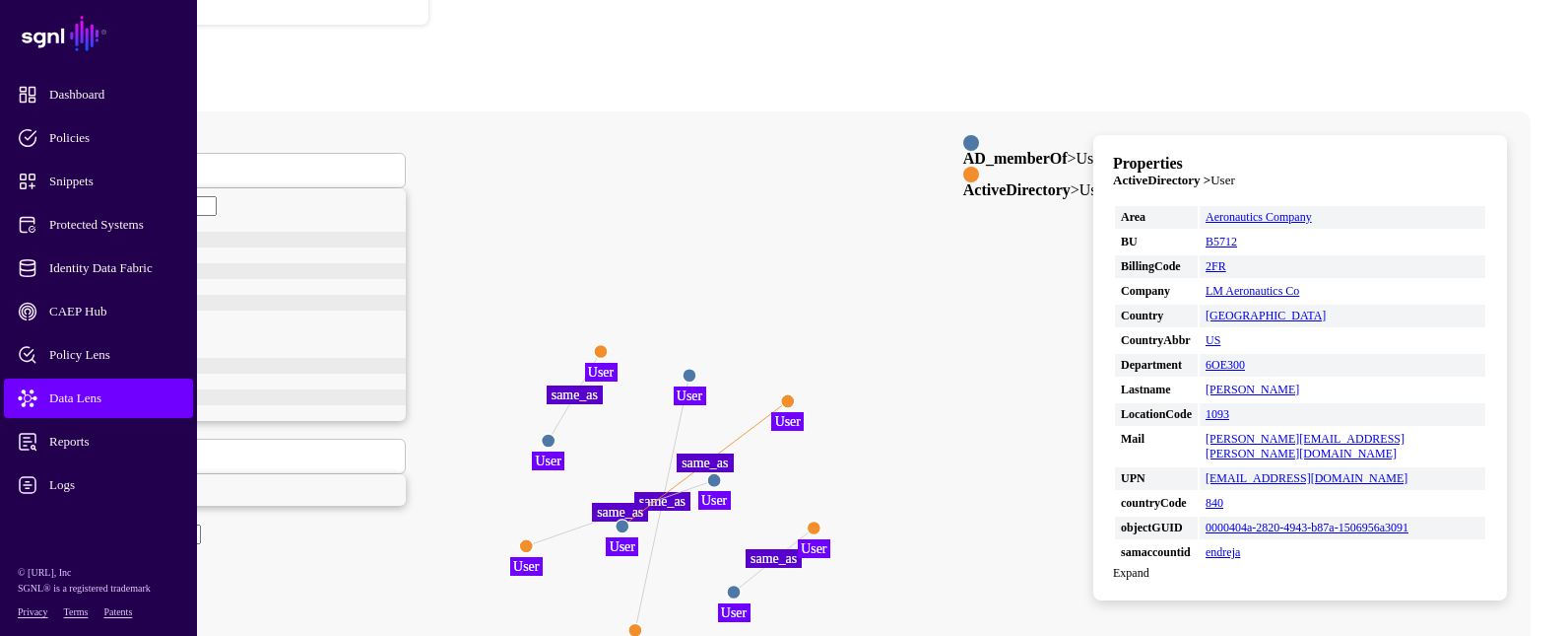
click at [608, 344] on circle at bounding box center [601, 351] width 14 height 14
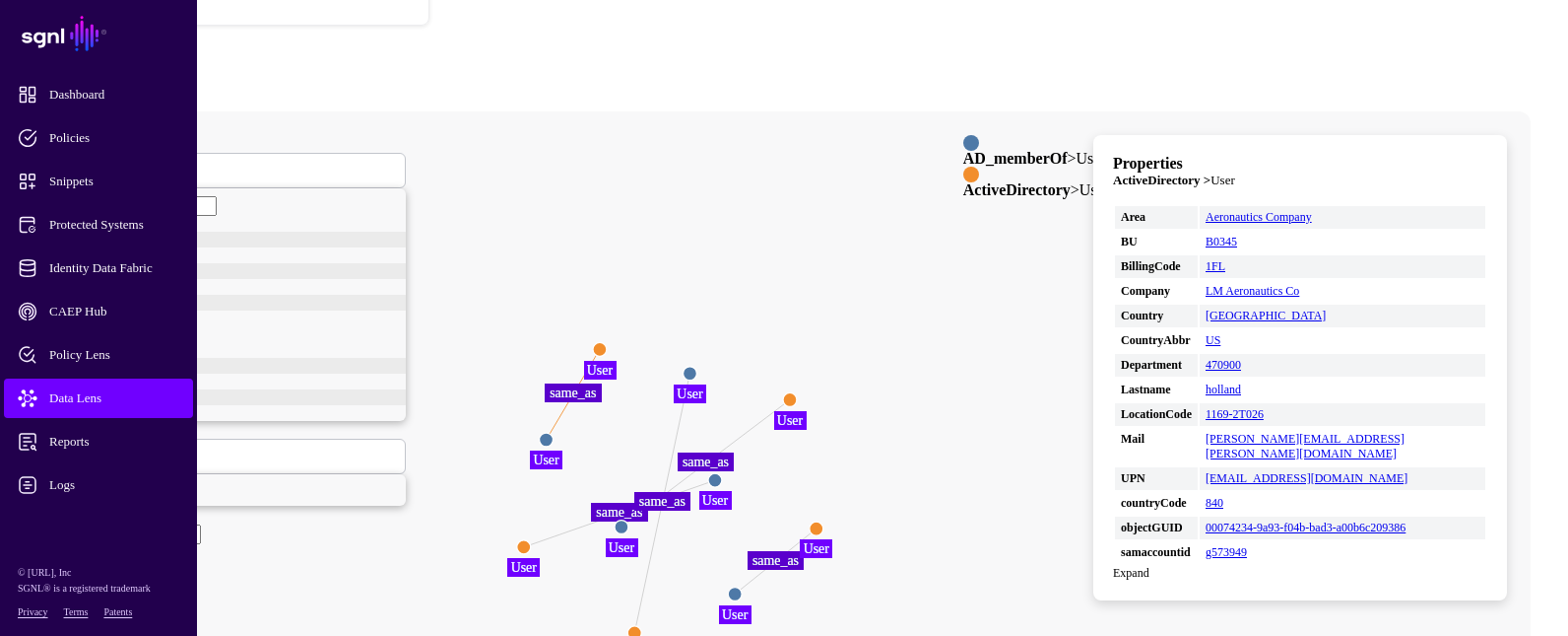
click at [531, 540] on circle at bounding box center [524, 547] width 14 height 14
click at [529, 540] on circle at bounding box center [522, 547] width 14 height 14
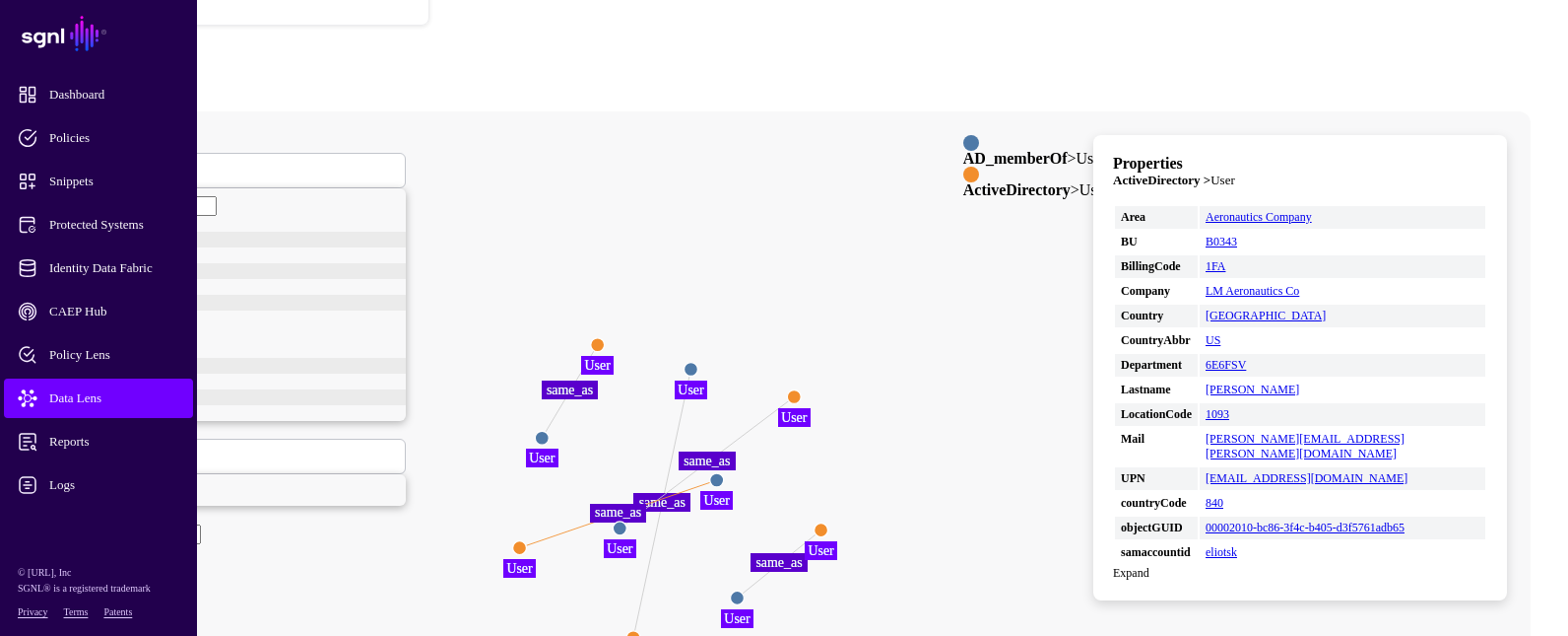
click at [801, 389] on circle at bounding box center [794, 396] width 14 height 14
click at [830, 523] on circle at bounding box center [823, 530] width 14 height 14
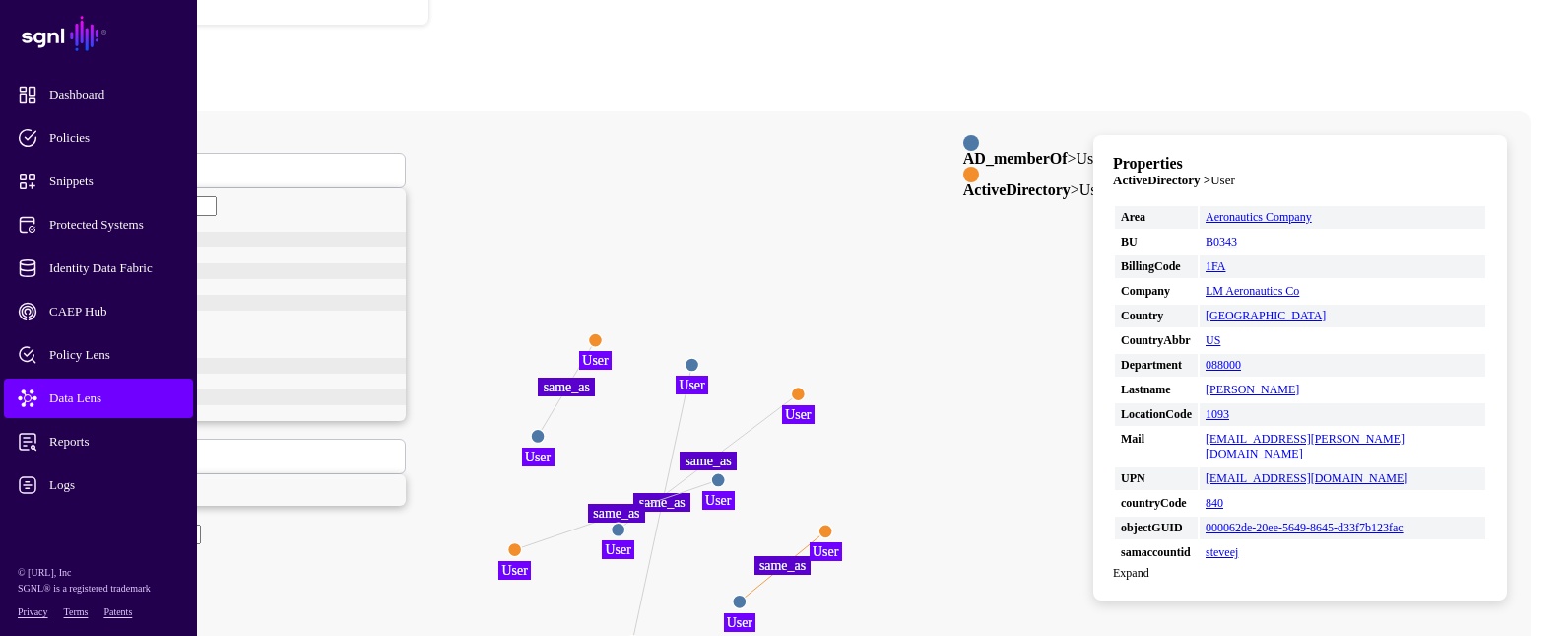
click at [640, 635] on circle at bounding box center [633, 643] width 14 height 14
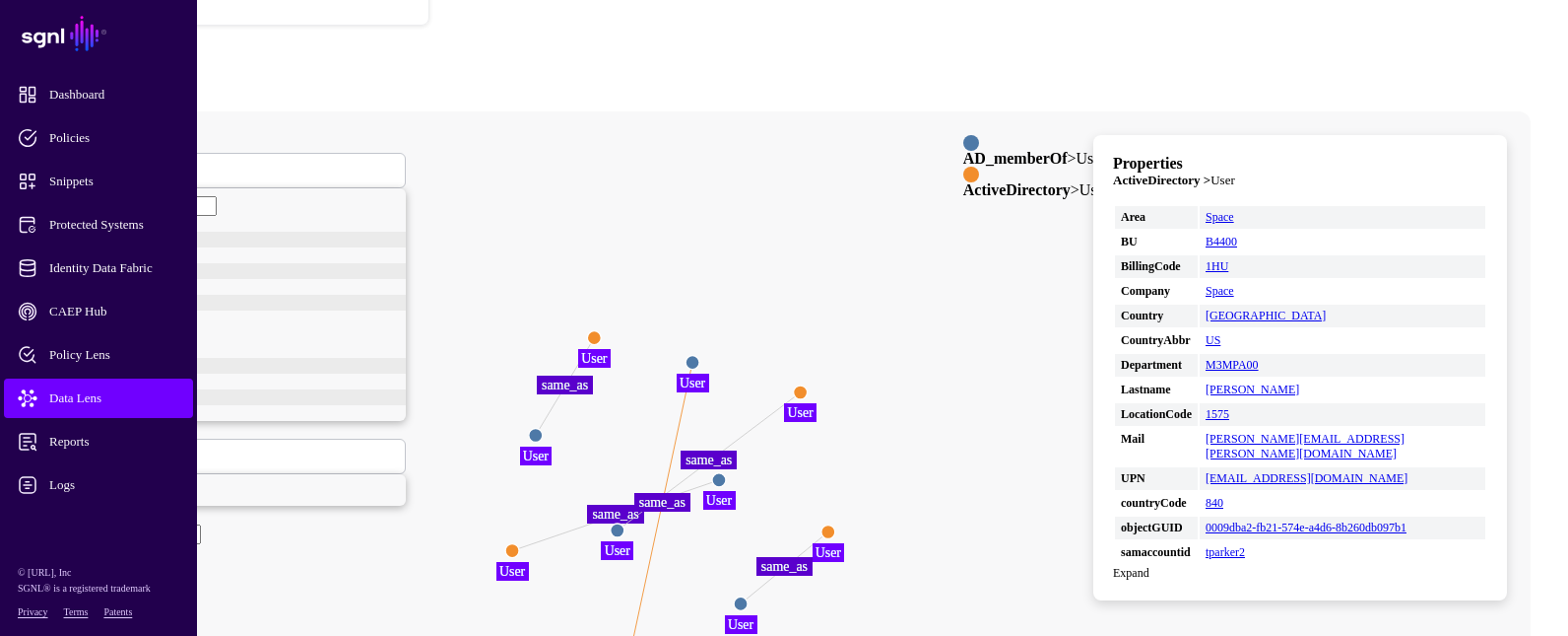
click at [847, 135] on icon "same_as same_as same_as same_as same_as User User User User User User User User…" at bounding box center [693, 505] width 1312 height 789
